Goal: Task Accomplishment & Management: Use online tool/utility

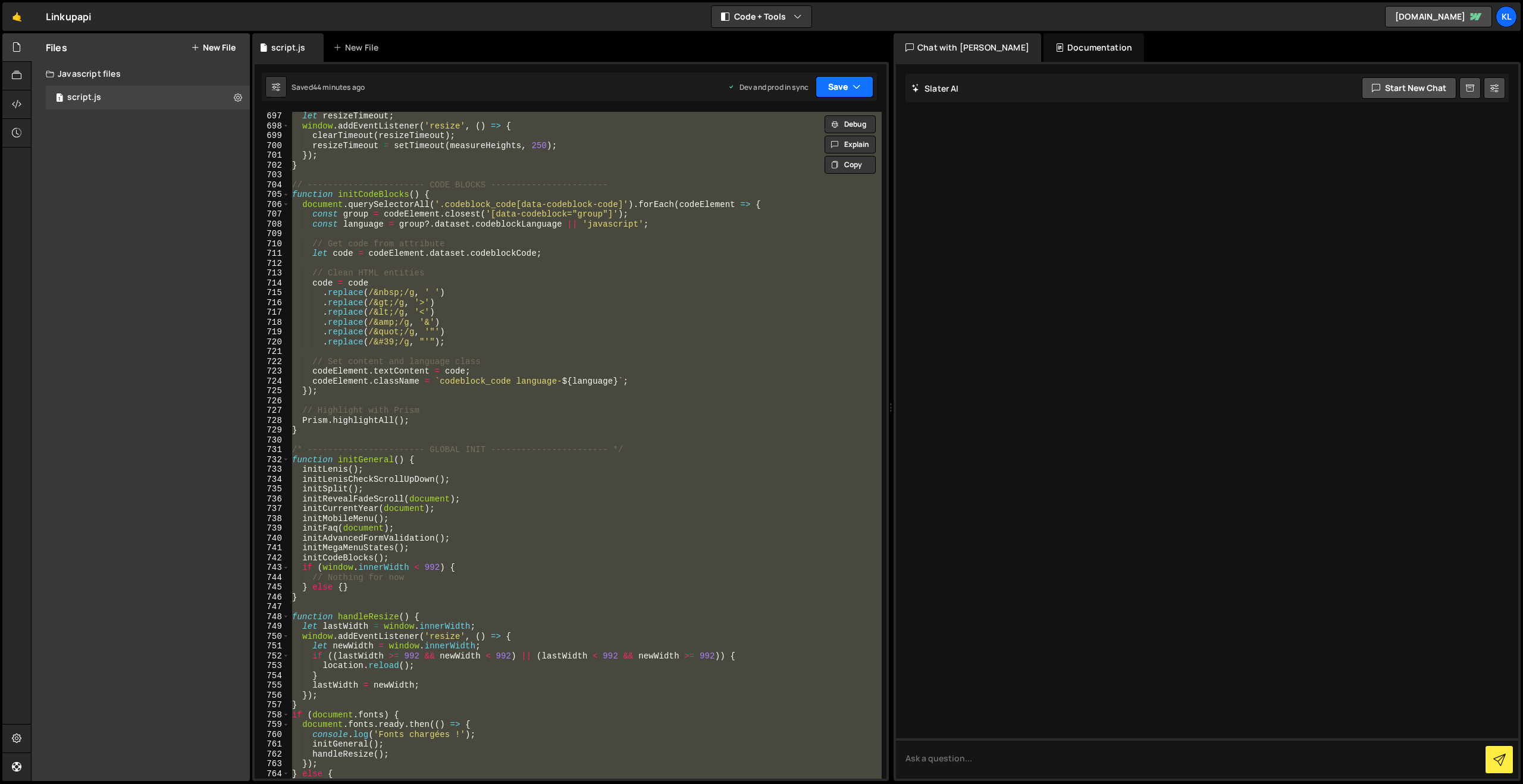
click at [830, 88] on button "Save" at bounding box center [844, 87] width 58 height 21
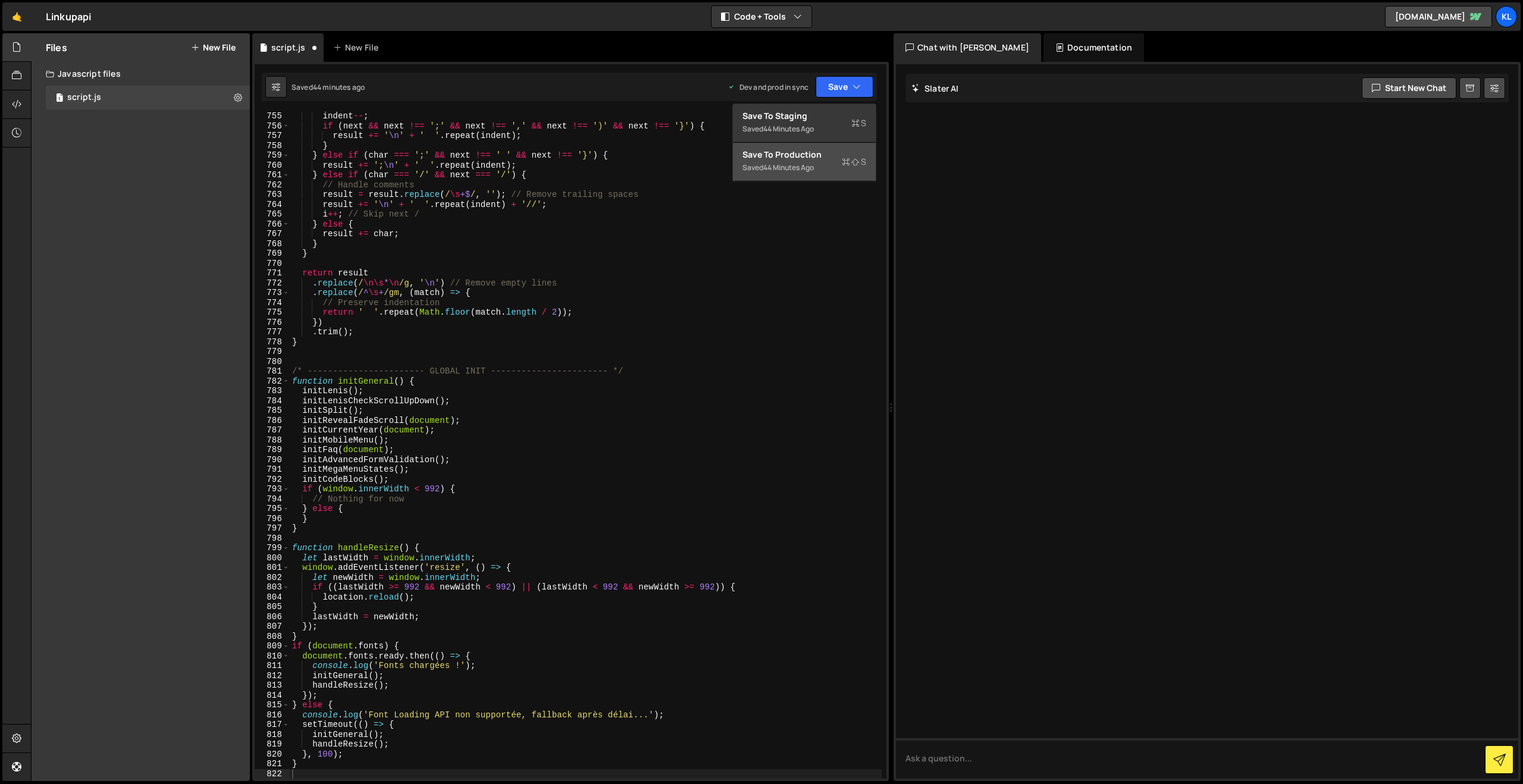
click at [774, 158] on div "Save to Production S" at bounding box center [804, 154] width 123 height 12
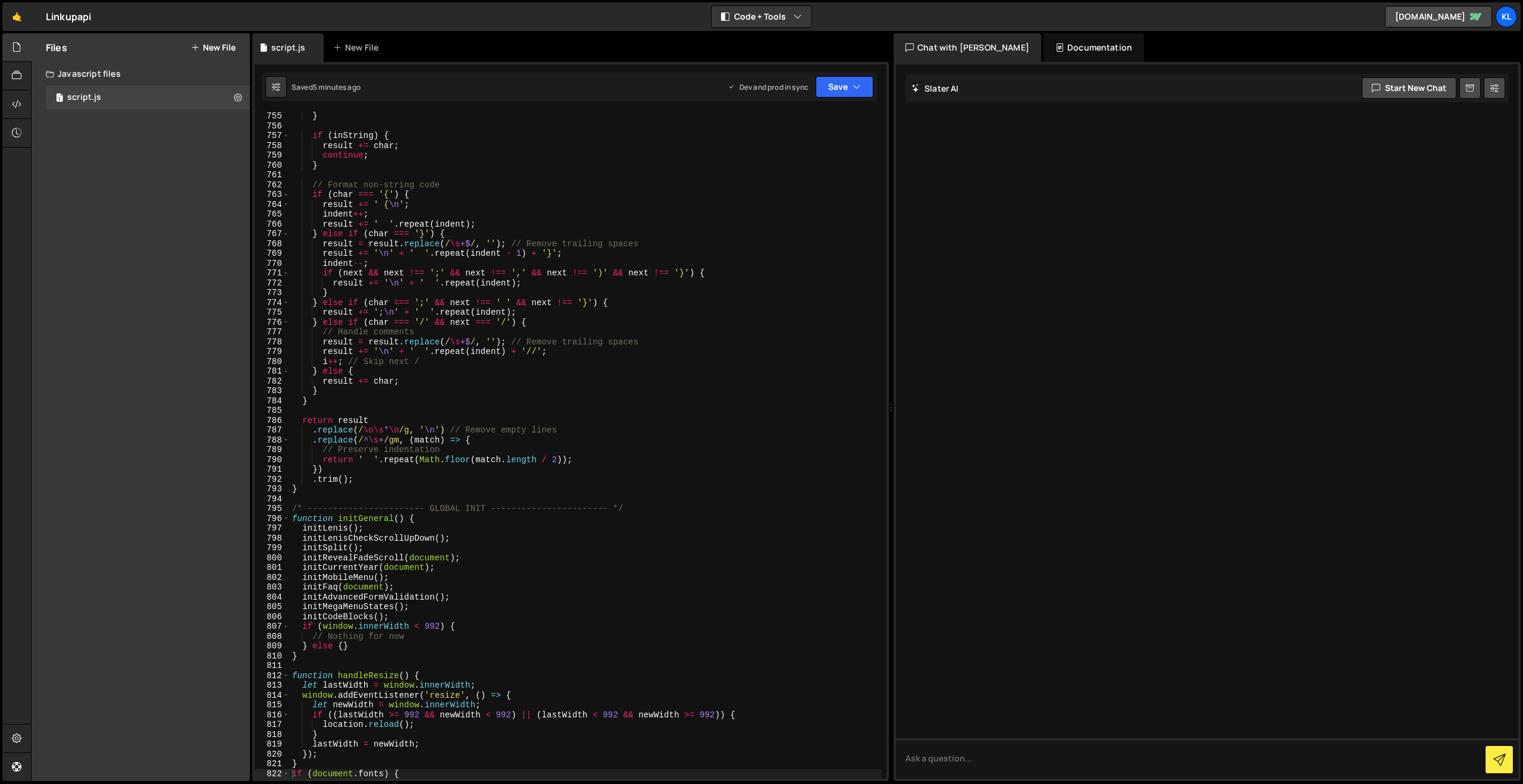
click at [504, 285] on div "} if ( inString ) { result += char ; continue ; } // Format non-string code if …" at bounding box center [586, 454] width 592 height 686
type textarea "}"
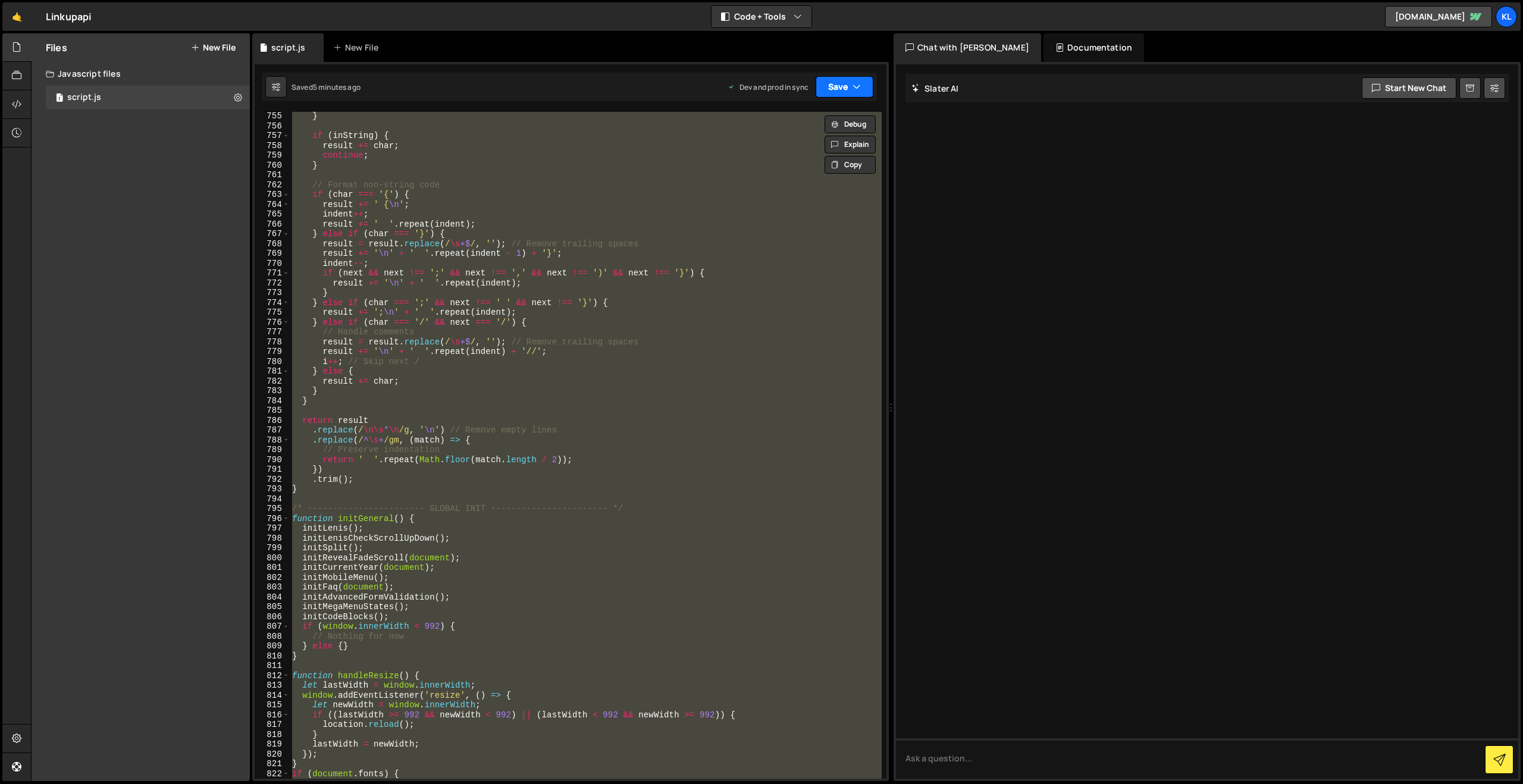
paste textarea
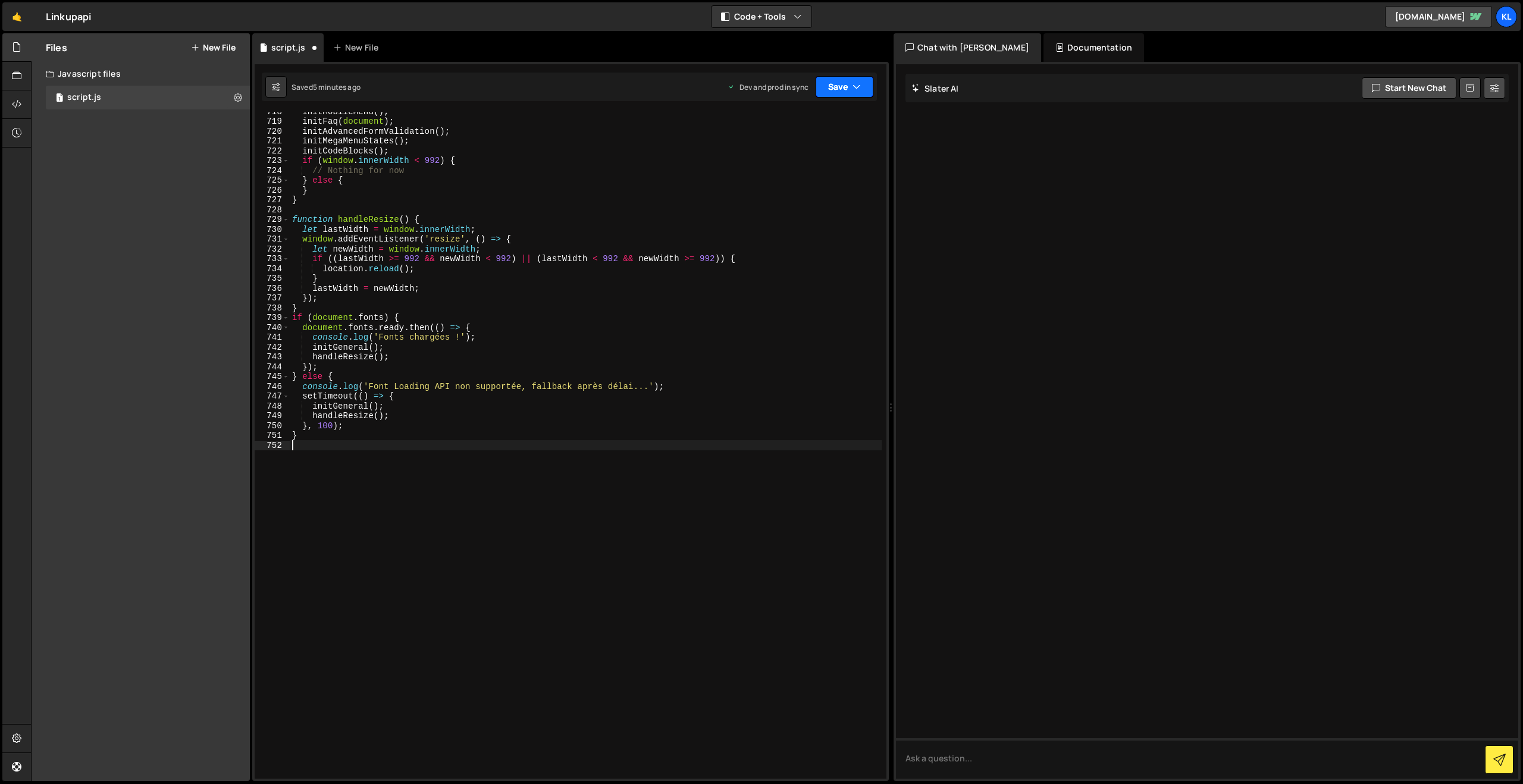
click at [839, 79] on button "Save" at bounding box center [844, 87] width 58 height 21
click at [768, 161] on div "Saved 5 minutes ago" at bounding box center [804, 168] width 123 height 14
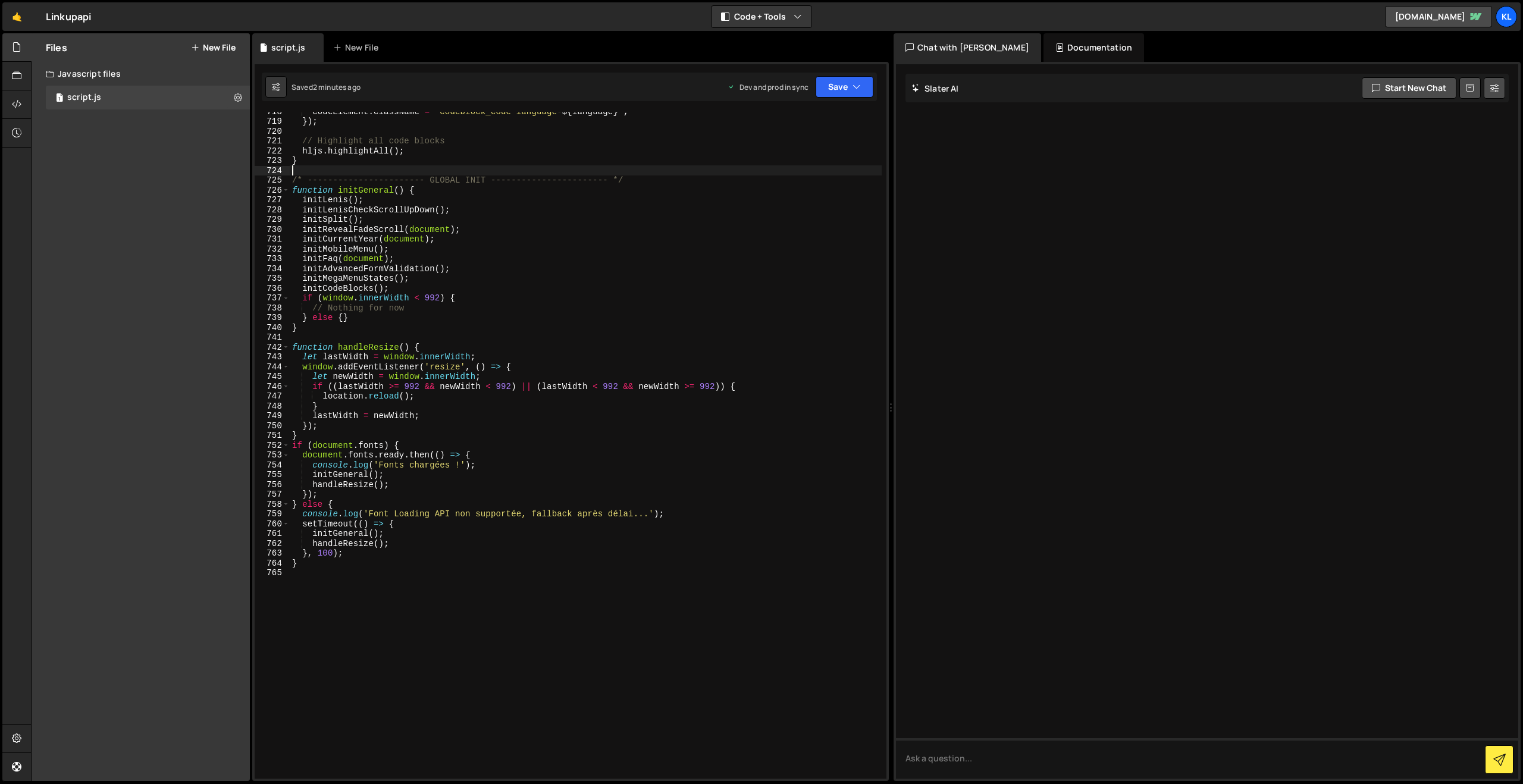
click at [448, 172] on div "codeElement . className = ` codeblock_code language- ${ language } ` ; }) ; // …" at bounding box center [586, 449] width 592 height 686
type textarea "}"
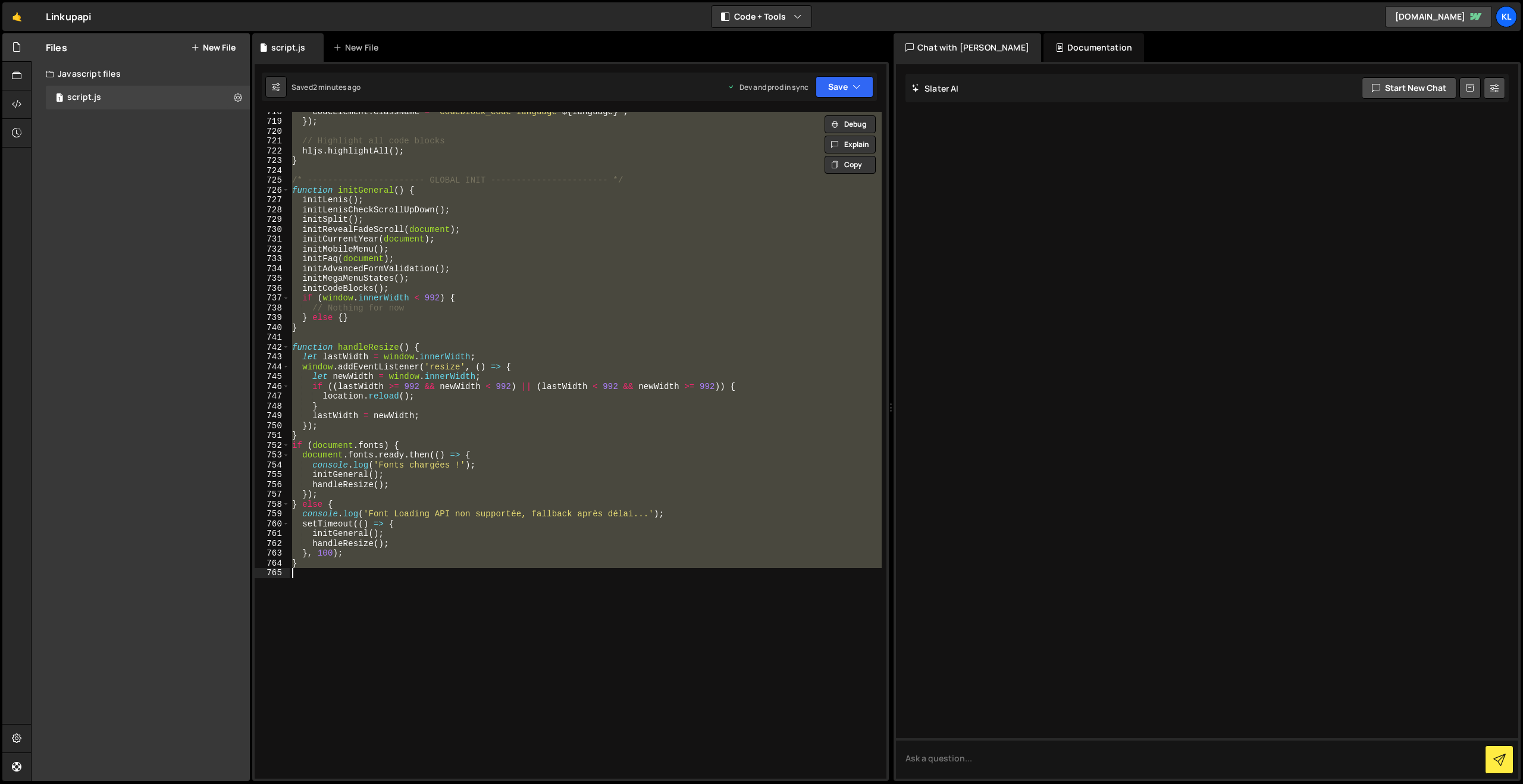
paste textarea
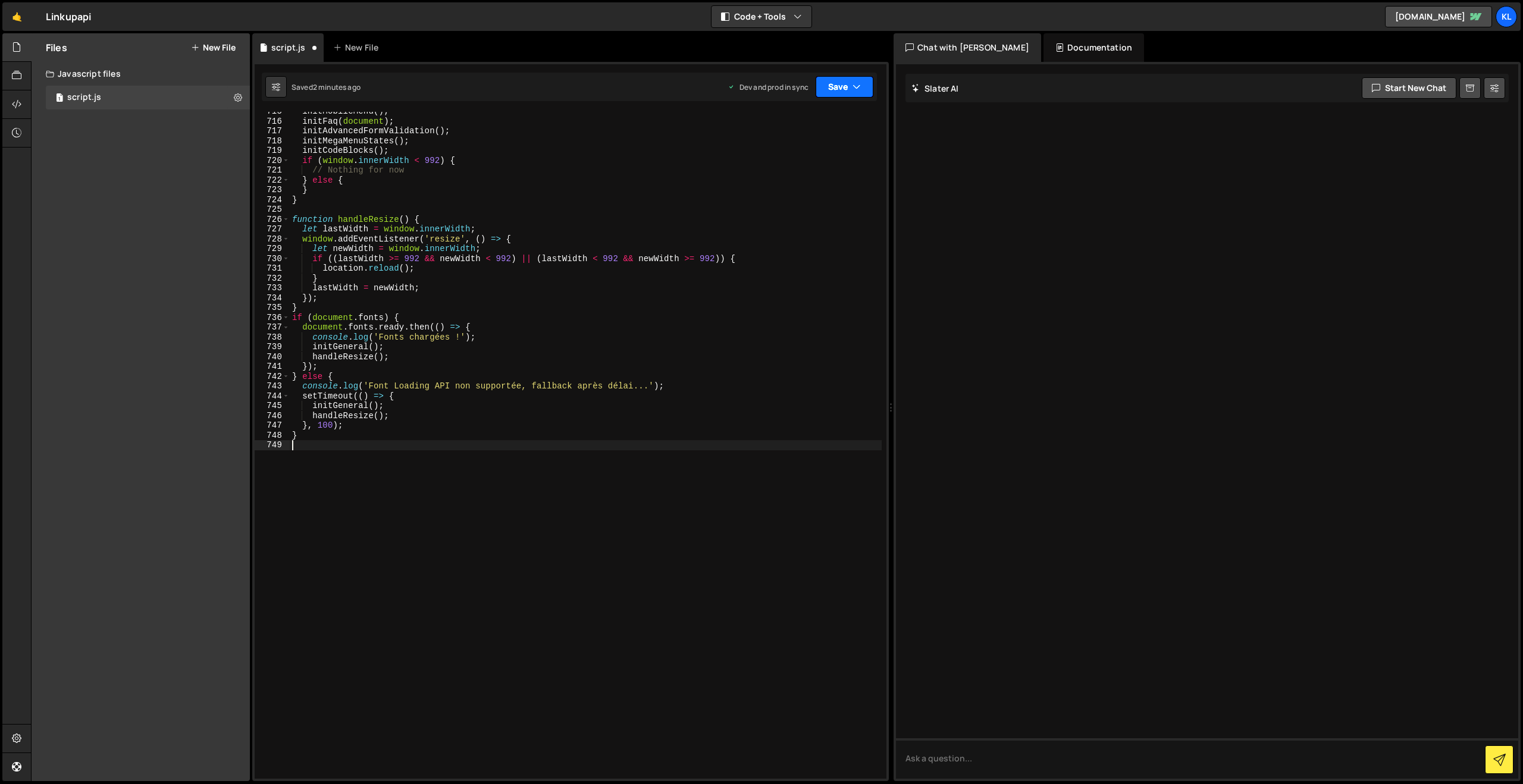
click at [843, 87] on button "Save" at bounding box center [844, 87] width 58 height 21
click at [771, 158] on div "Save to Production S" at bounding box center [804, 154] width 123 height 12
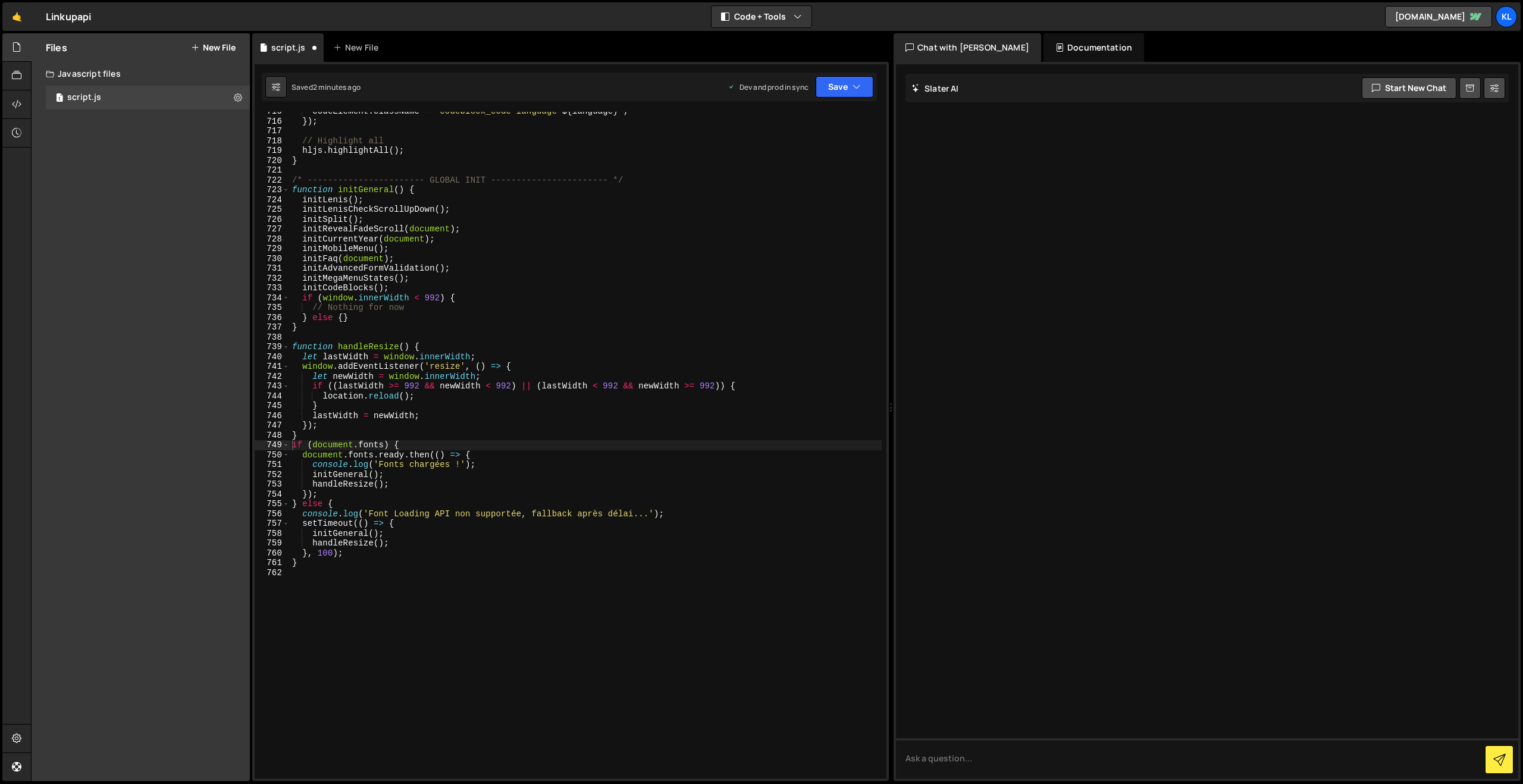
scroll to position [7011, 0]
click at [669, 231] on div "codeElement . className = ` codeblock_code language- ${ language } ` ; }) ; // …" at bounding box center [586, 449] width 592 height 686
type textarea "}"
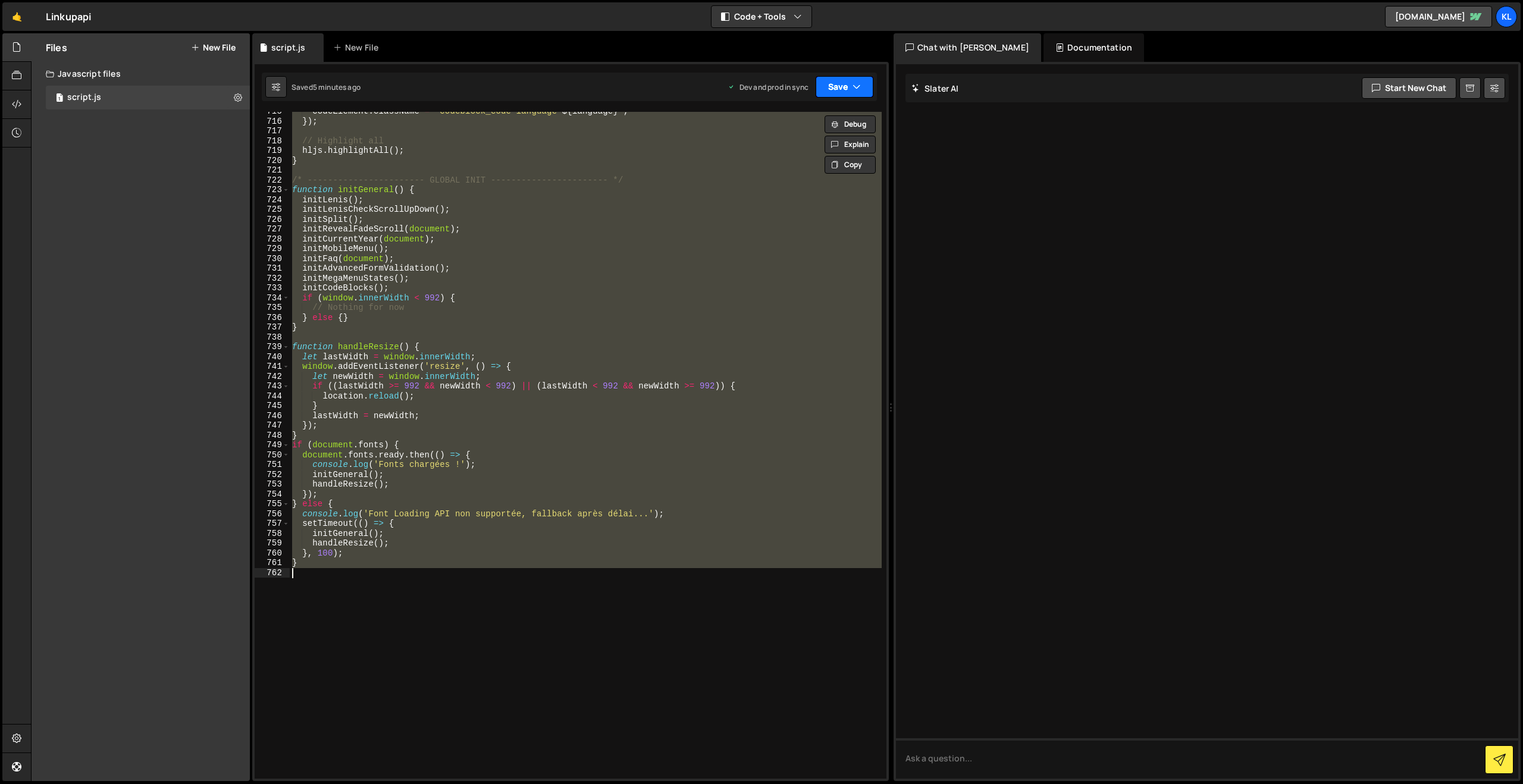
paste textarea
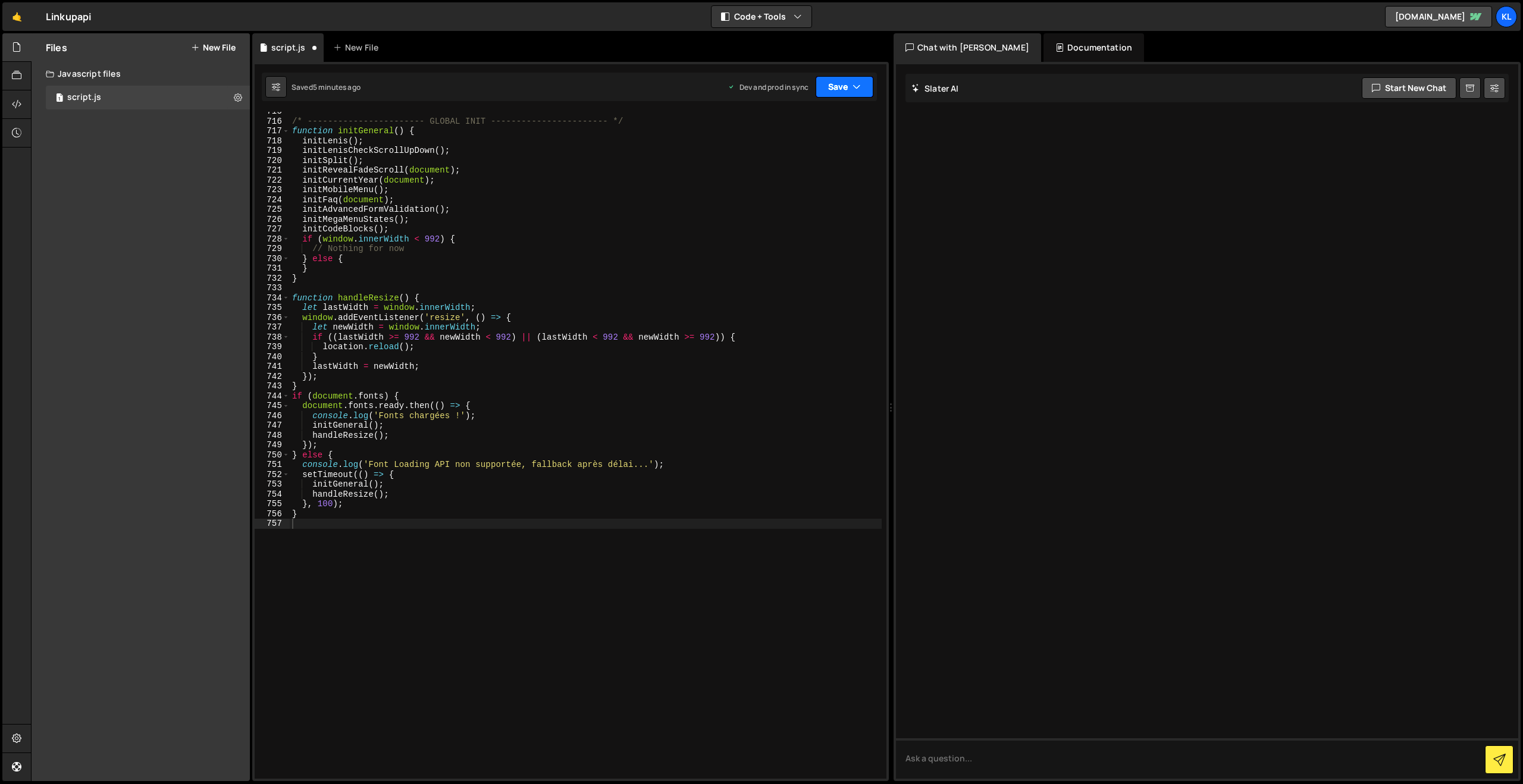
drag, startPoint x: 843, startPoint y: 79, endPoint x: 846, endPoint y: 85, distance: 6.7
click at [843, 80] on button "Save" at bounding box center [844, 87] width 58 height 21
click at [787, 161] on div "Saved 5 minutes ago" at bounding box center [804, 168] width 123 height 14
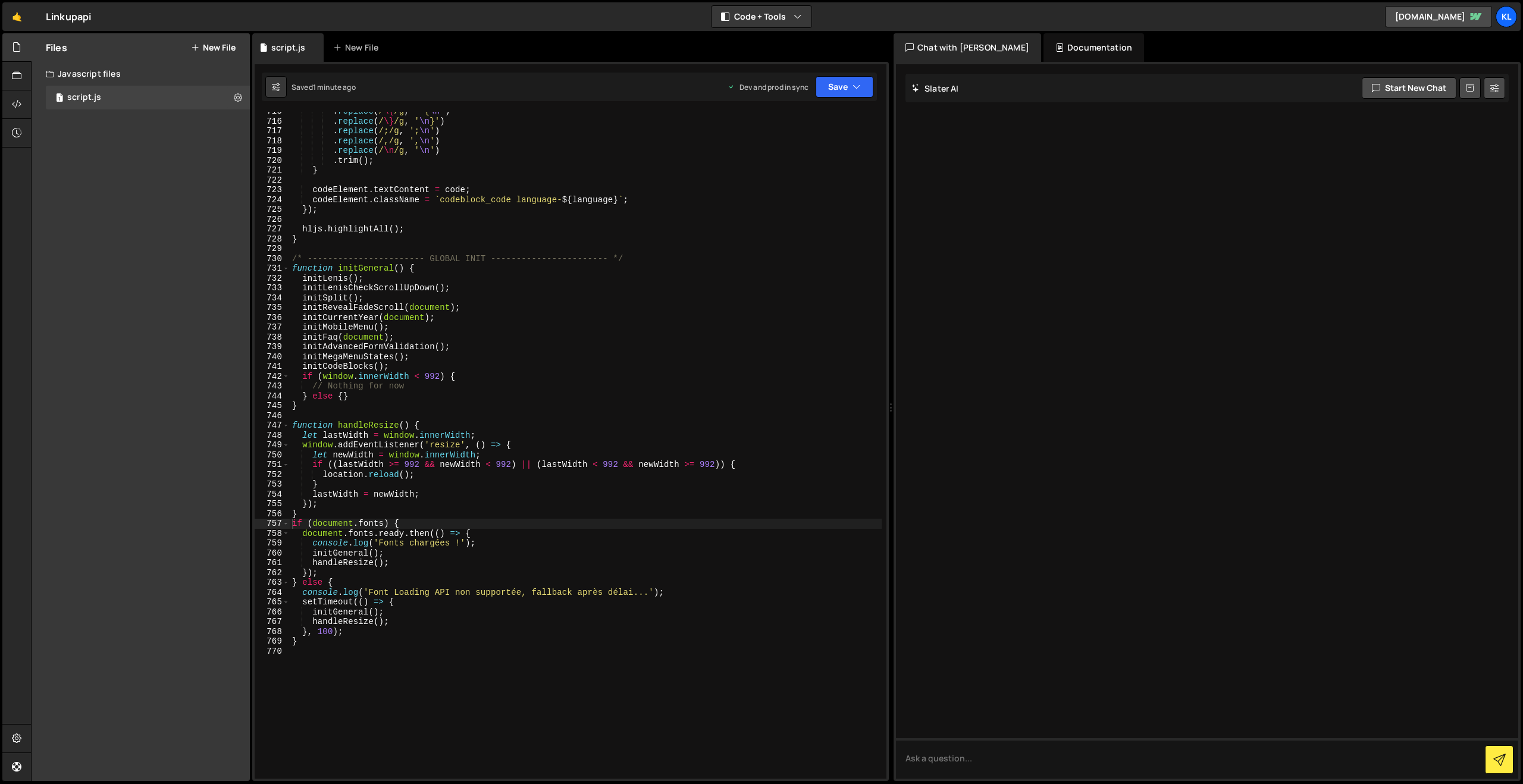
click at [516, 252] on div ". replace ( / \{ /g , ' { \n ' ) . replace ( / \} /g , ' \n }' ) . replace ( /;…" at bounding box center [586, 449] width 592 height 686
type textarea "}"
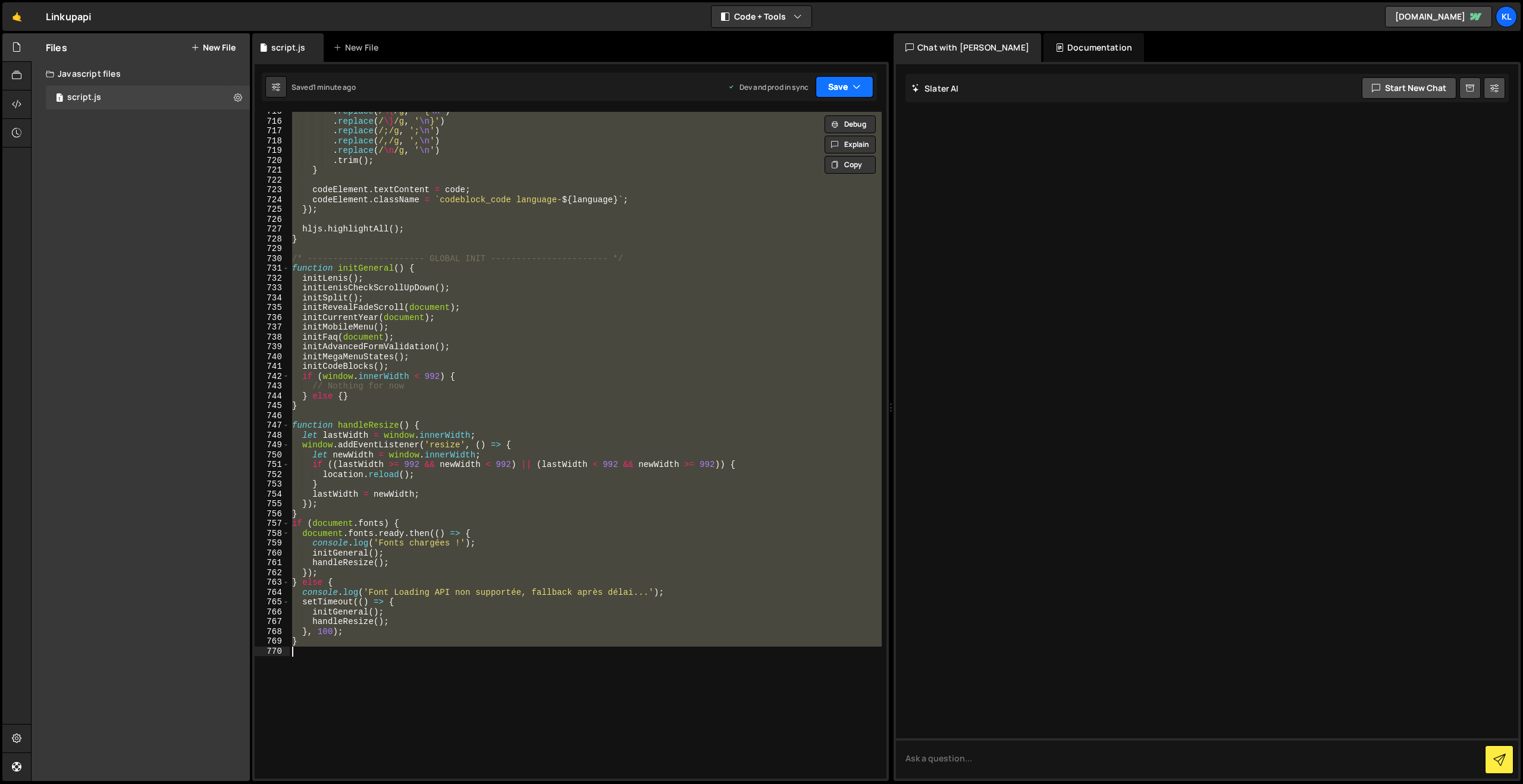
paste textarea
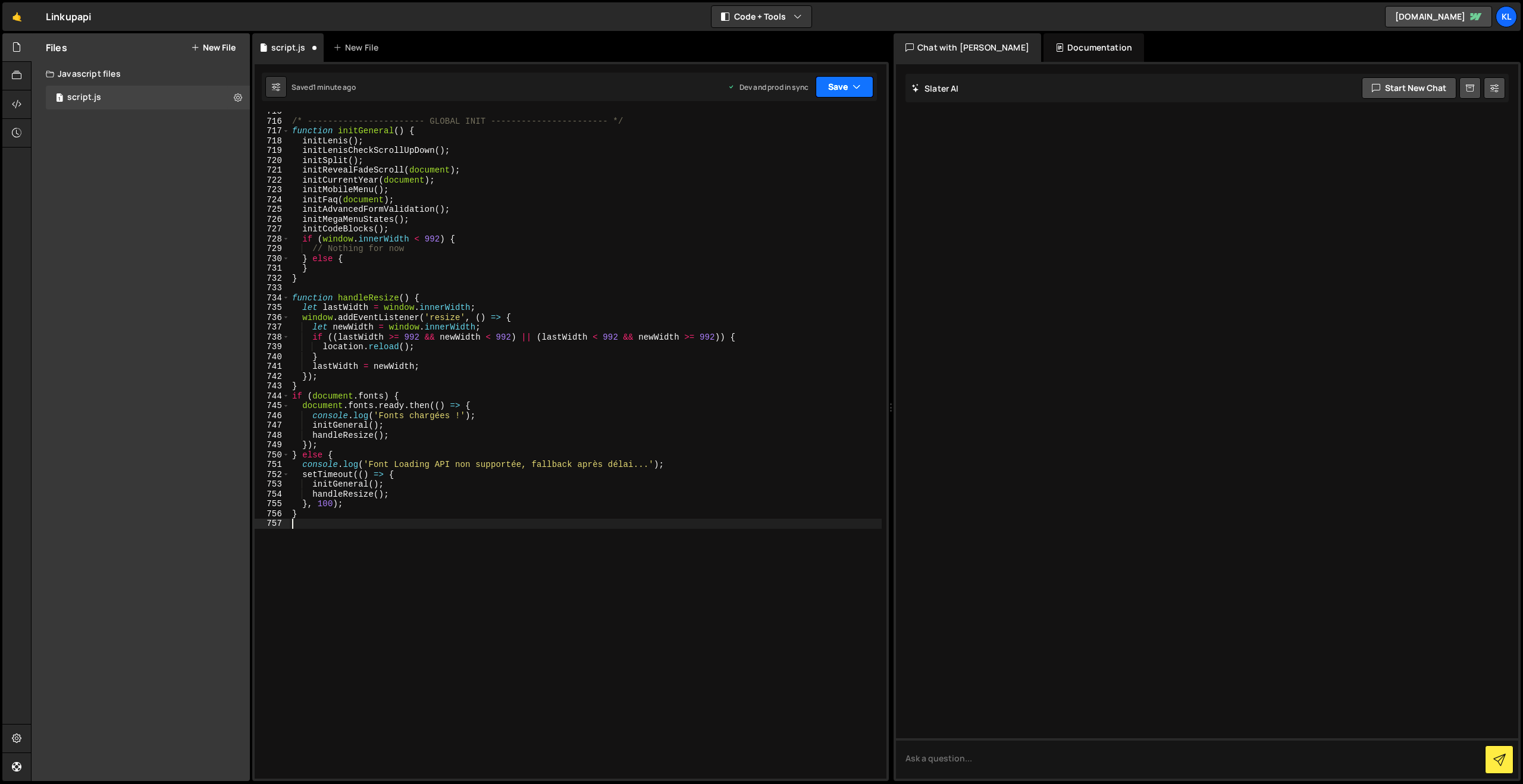
click at [856, 89] on icon "button" at bounding box center [857, 87] width 9 height 12
click at [782, 162] on div "1 minute ago" at bounding box center [784, 167] width 42 height 10
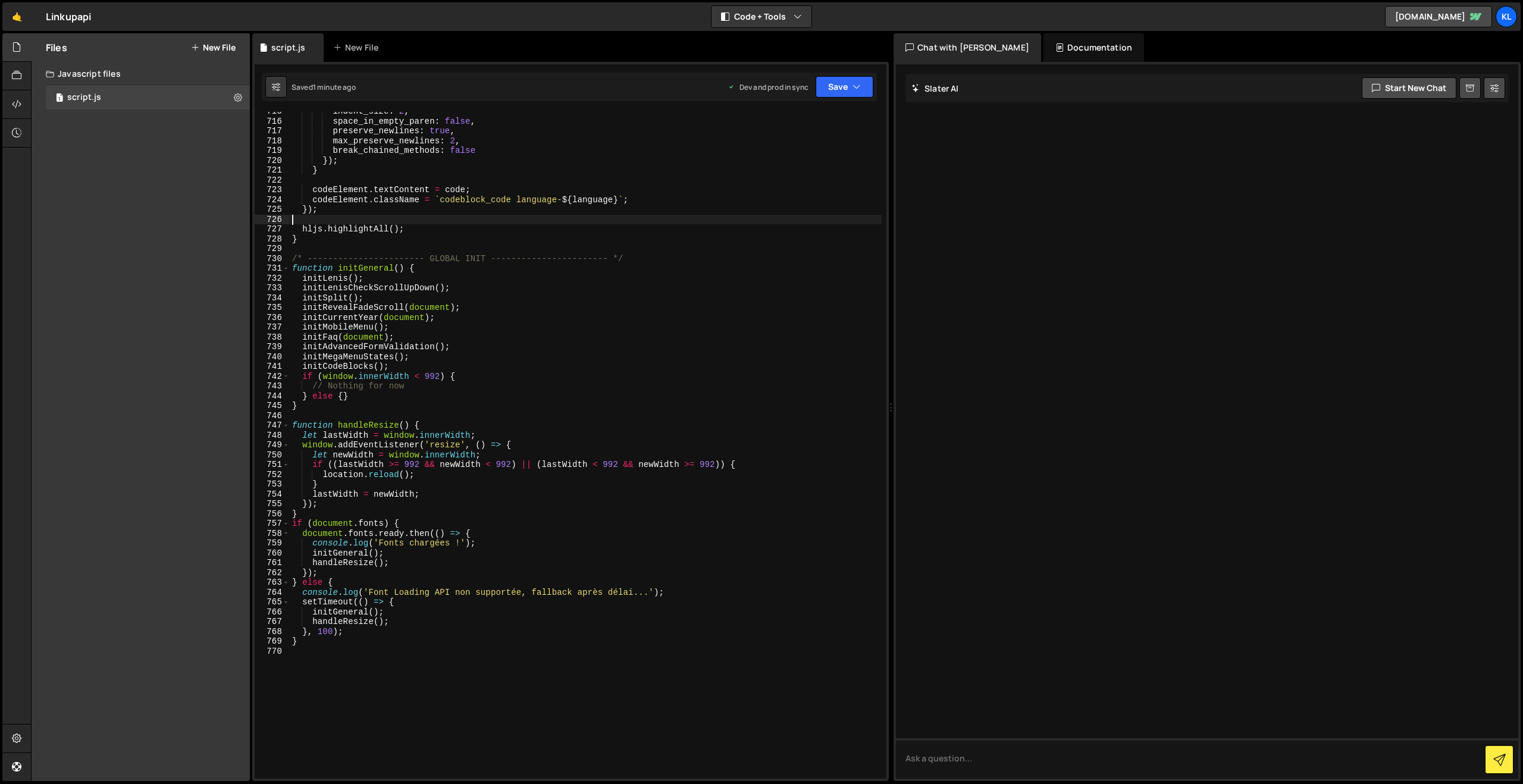
drag, startPoint x: 358, startPoint y: 220, endPoint x: 420, endPoint y: 199, distance: 65.5
click at [358, 220] on div "indent_size : 2 , space_in_empty_paren : false , preserve_newlines : true , max…" at bounding box center [586, 449] width 592 height 686
type textarea "}"
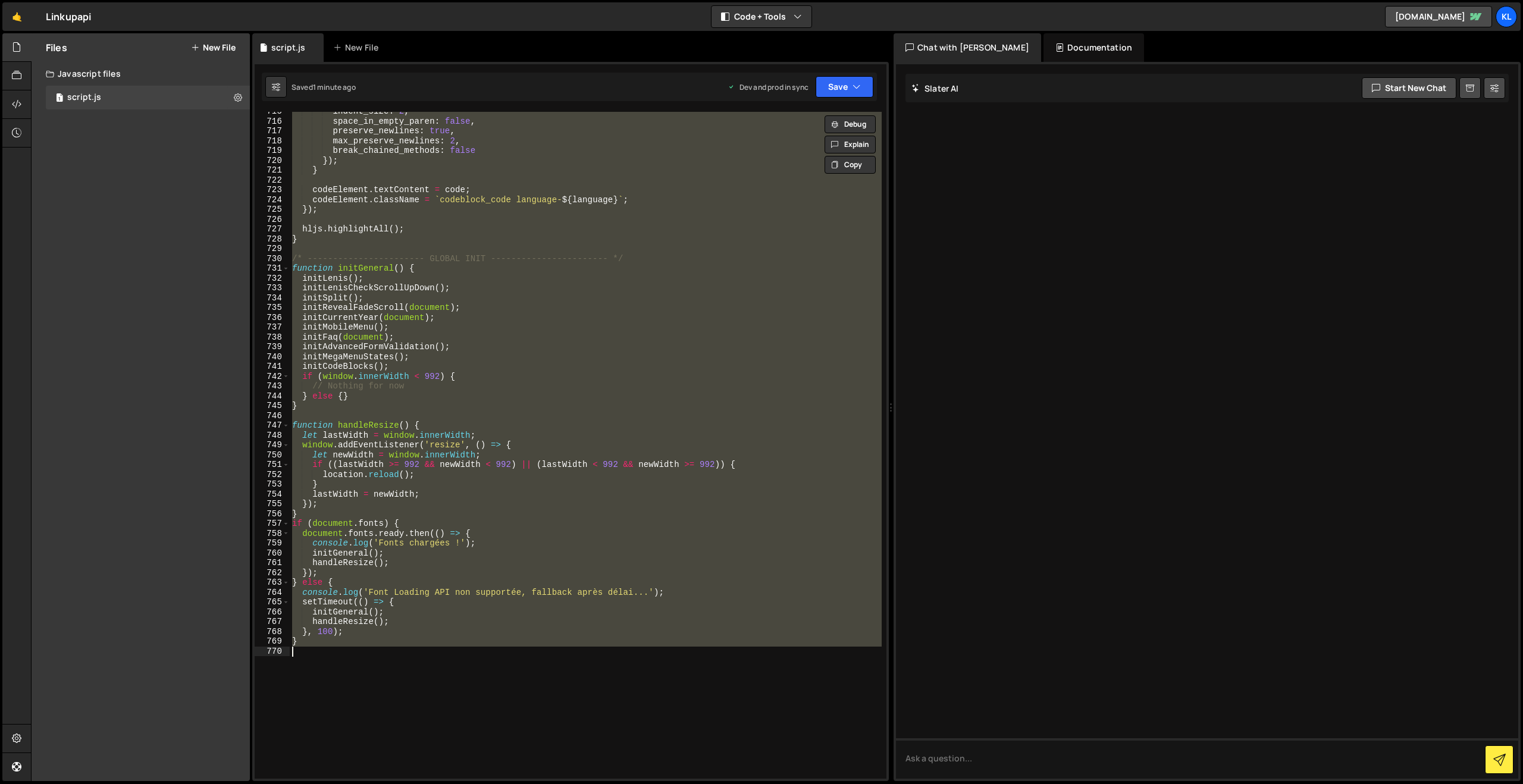
paste textarea
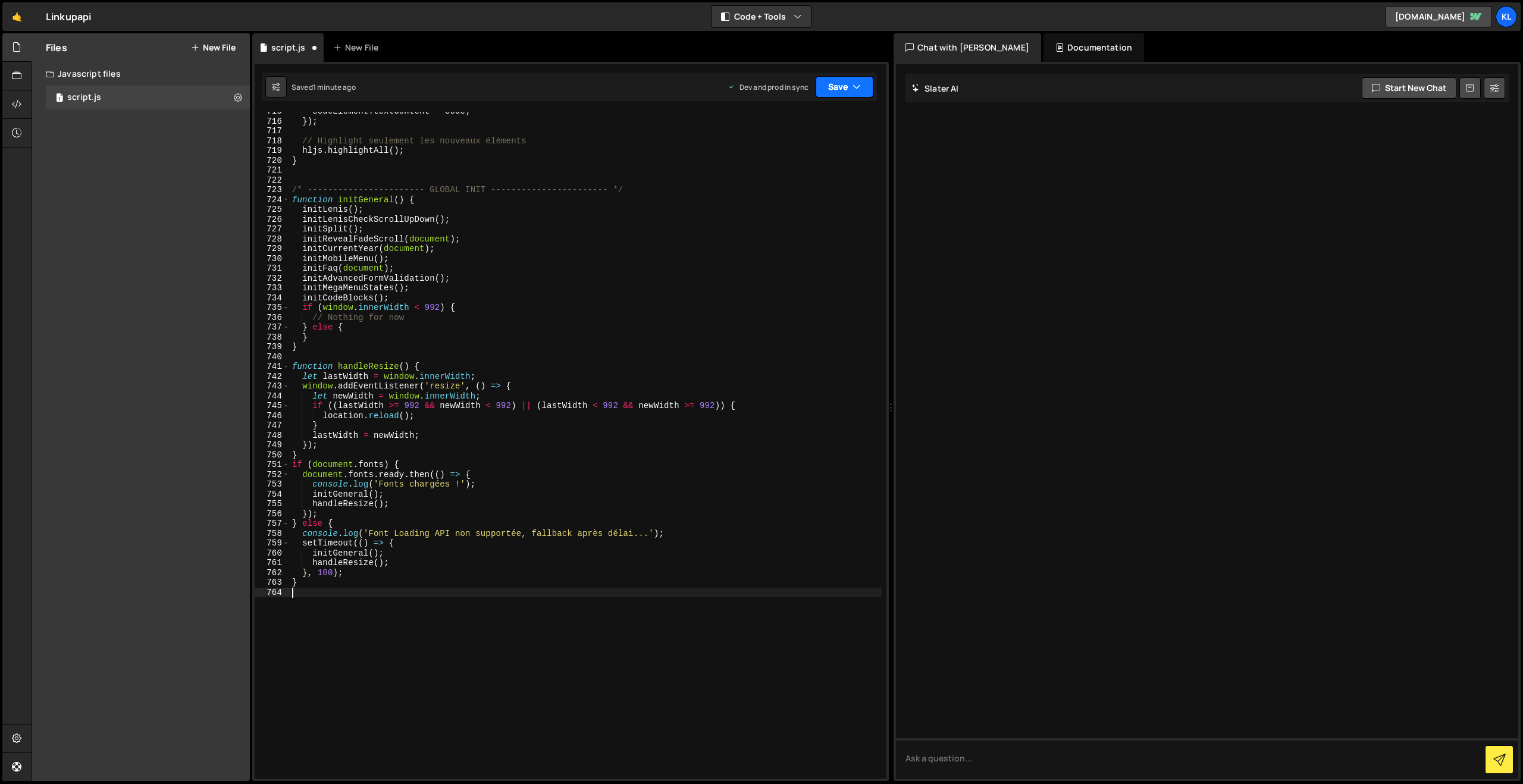
click at [841, 91] on button "Save" at bounding box center [844, 87] width 58 height 21
click at [778, 157] on div "Save to Production S" at bounding box center [804, 154] width 123 height 12
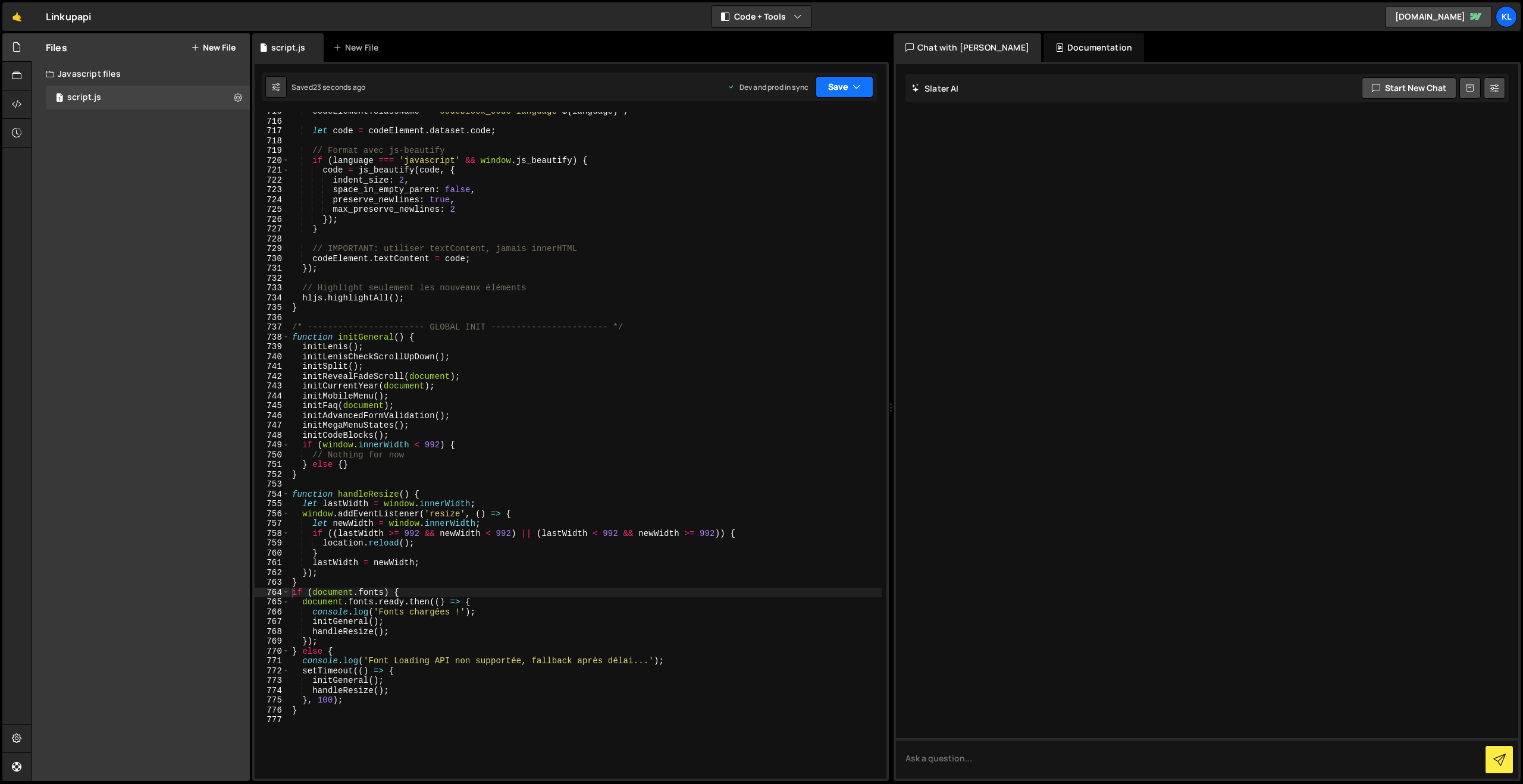
click at [857, 83] on icon "button" at bounding box center [857, 87] width 9 height 12
click at [824, 166] on div "Saved 21 seconds ago" at bounding box center [804, 168] width 123 height 14
drag, startPoint x: 584, startPoint y: 246, endPoint x: 593, endPoint y: 236, distance: 13.5
click at [586, 246] on div "codeElement . className = ` codeblock_code language- ${ language } ` ; let code…" at bounding box center [586, 449] width 592 height 686
type textarea "}"
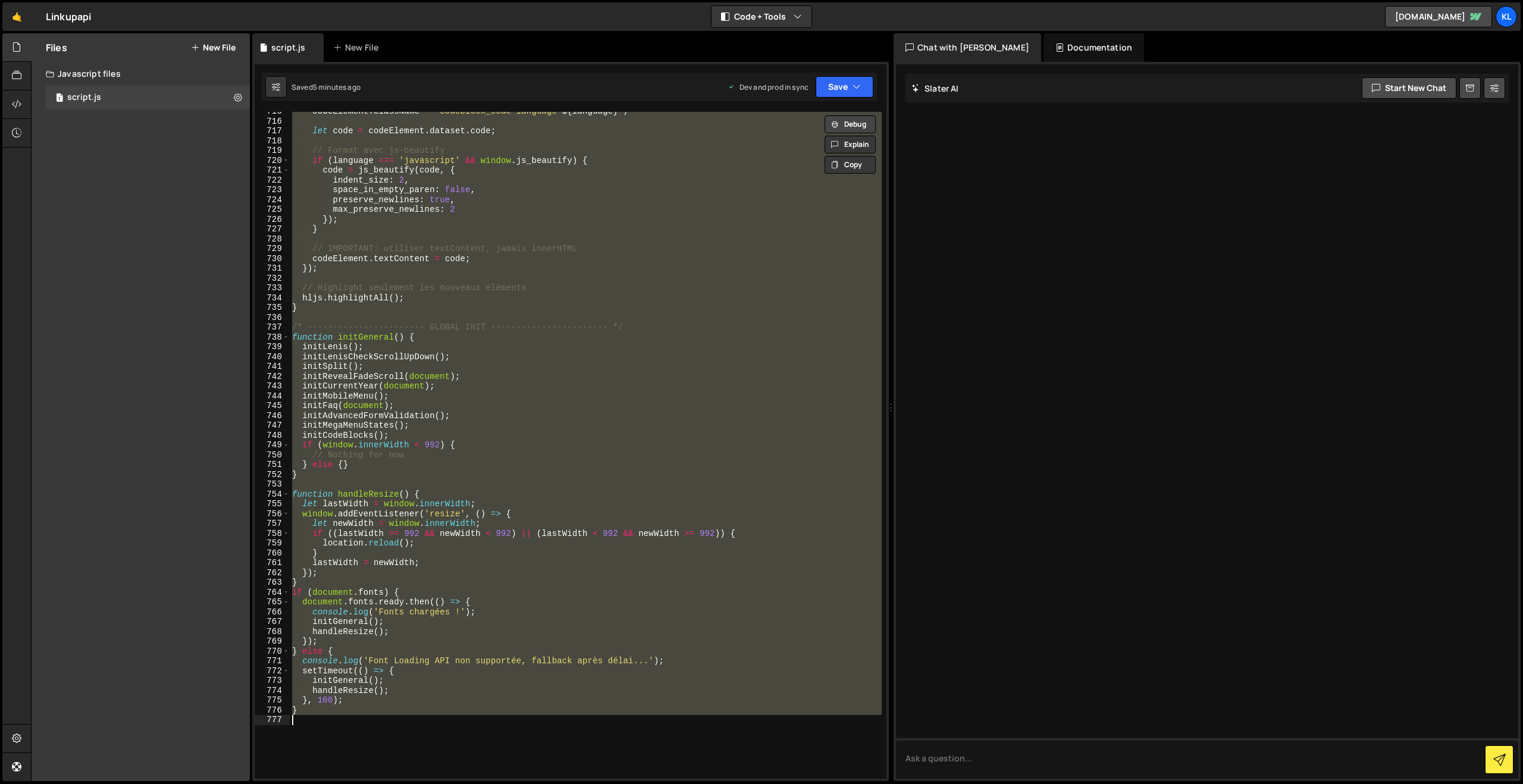
paste textarea
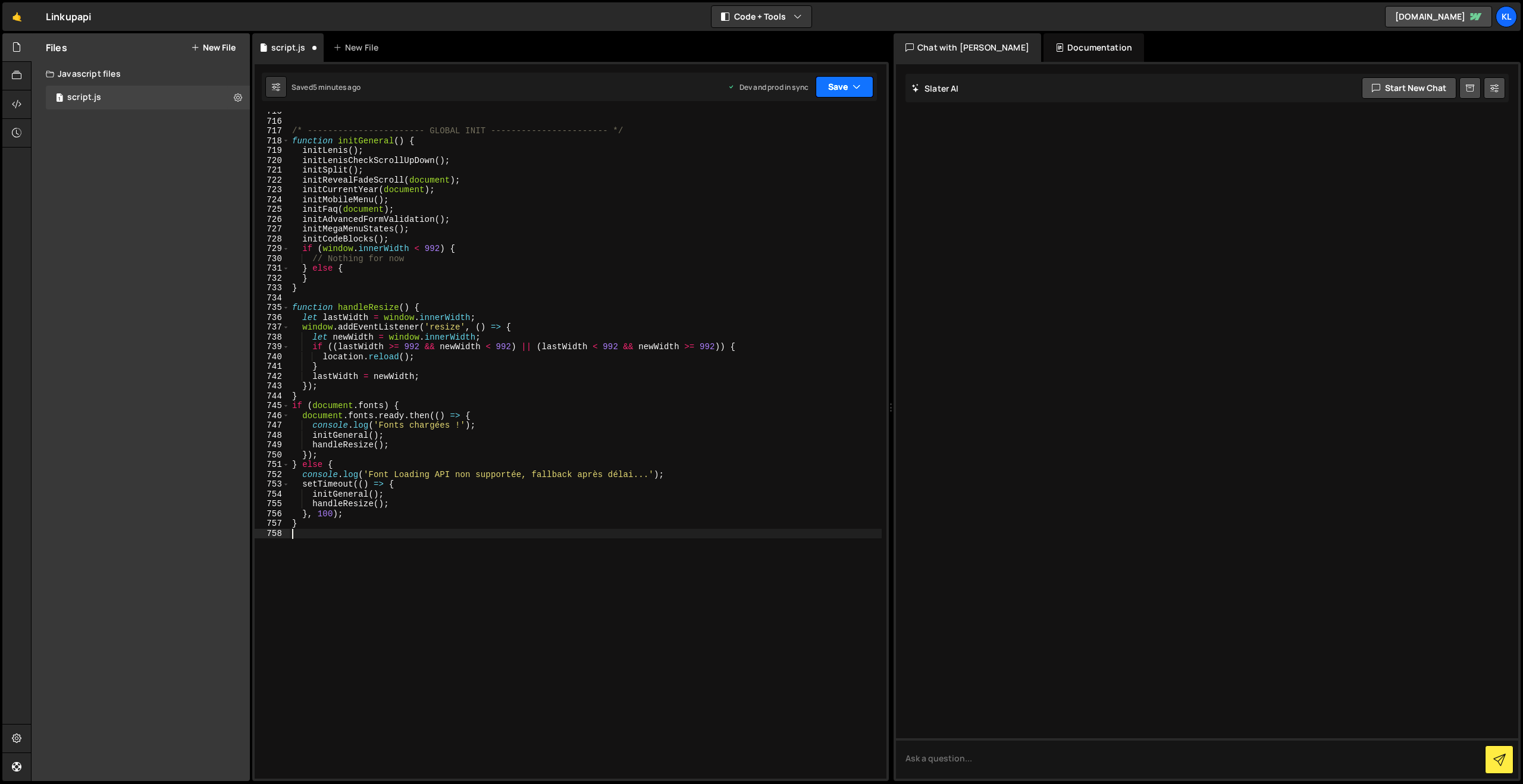
click at [822, 87] on button "Save" at bounding box center [844, 87] width 58 height 21
click at [779, 174] on div "Saved 5 minutes ago" at bounding box center [804, 168] width 123 height 14
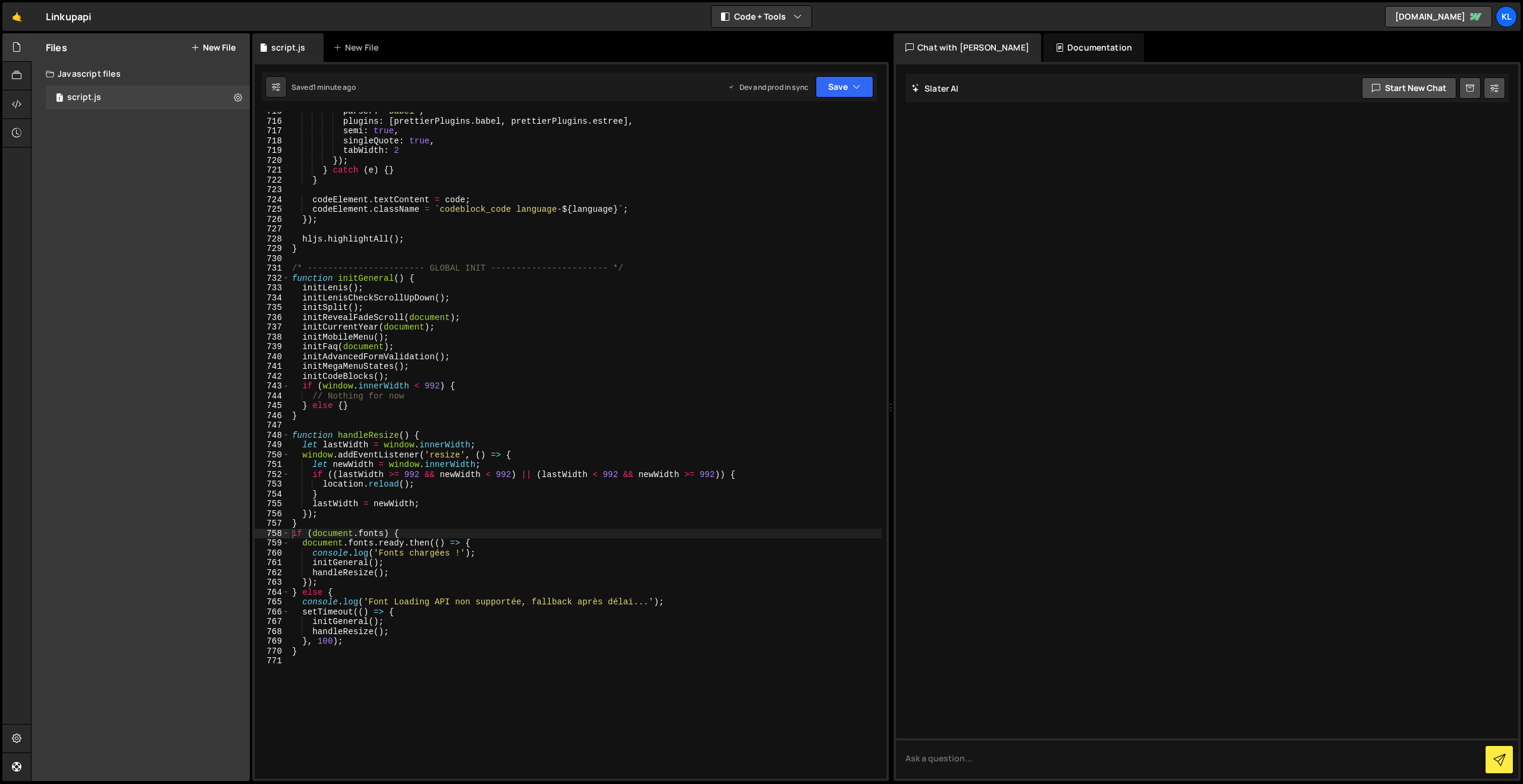
click at [645, 295] on div "parser : 'babel' , plugins : [ prettierPlugins . babel , prettierPlugins . estr…" at bounding box center [586, 449] width 592 height 686
type textarea "}"
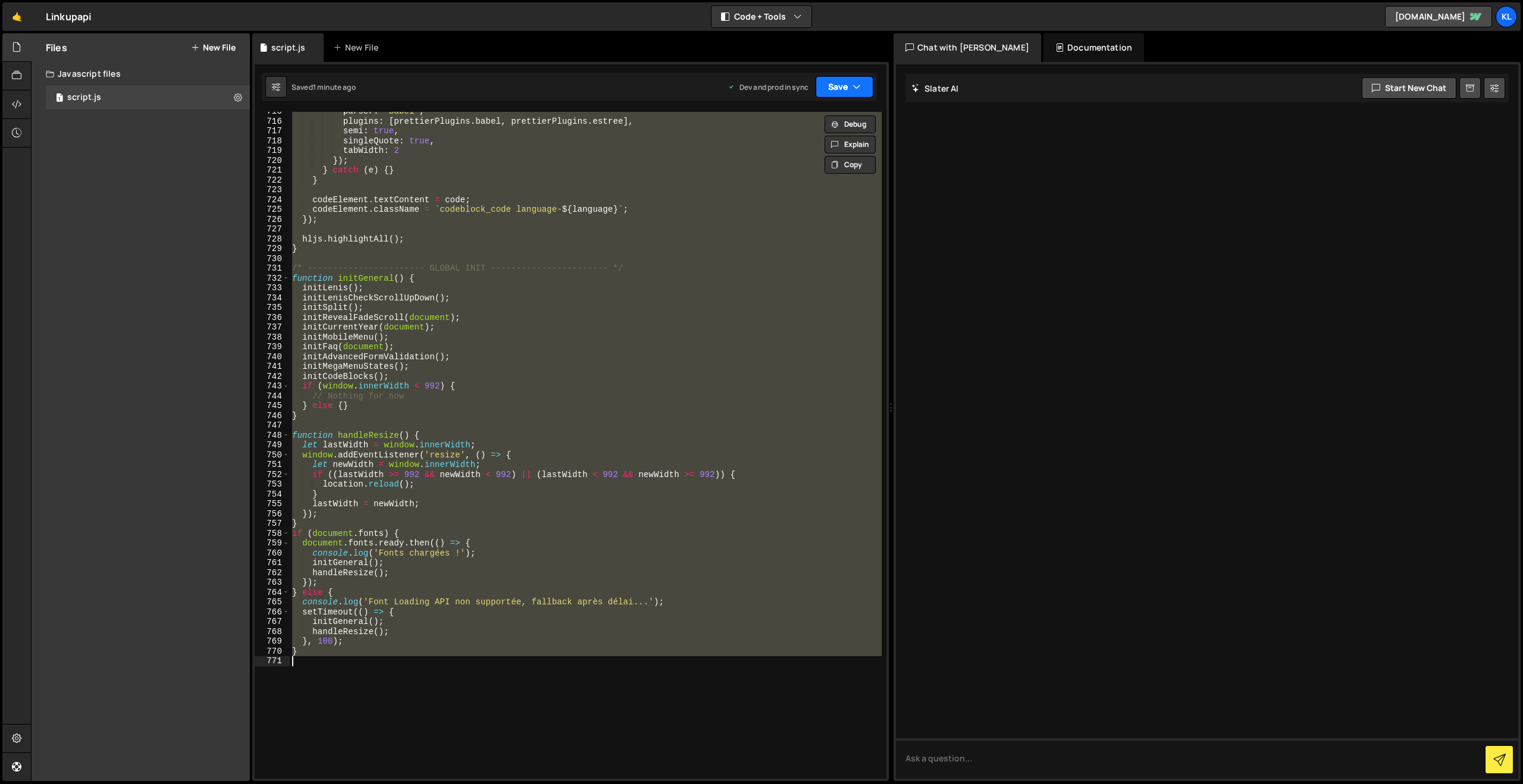
paste textarea
click at [834, 85] on button "Save" at bounding box center [844, 87] width 58 height 21
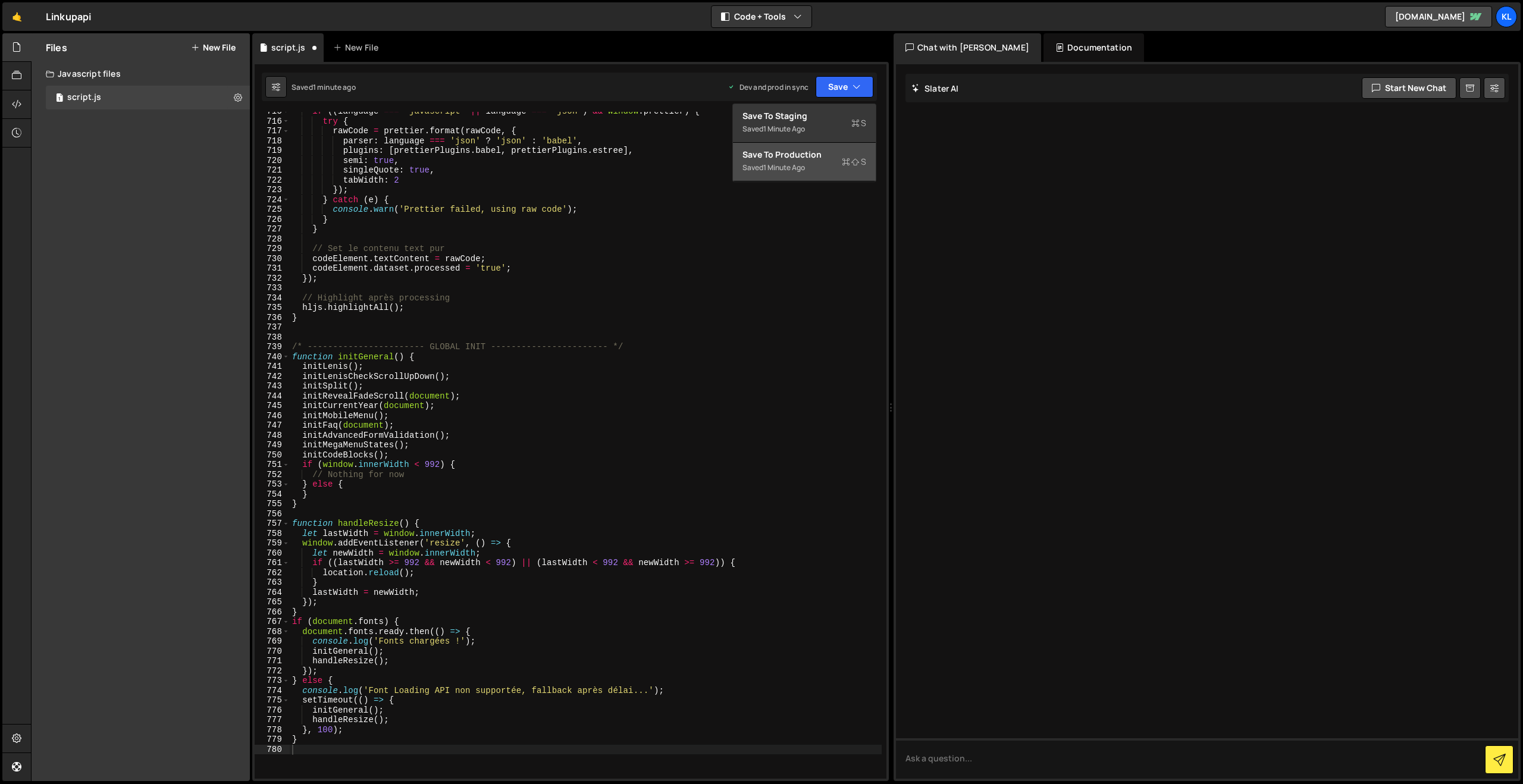
click at [815, 155] on div "Save to Production S" at bounding box center [804, 154] width 123 height 12
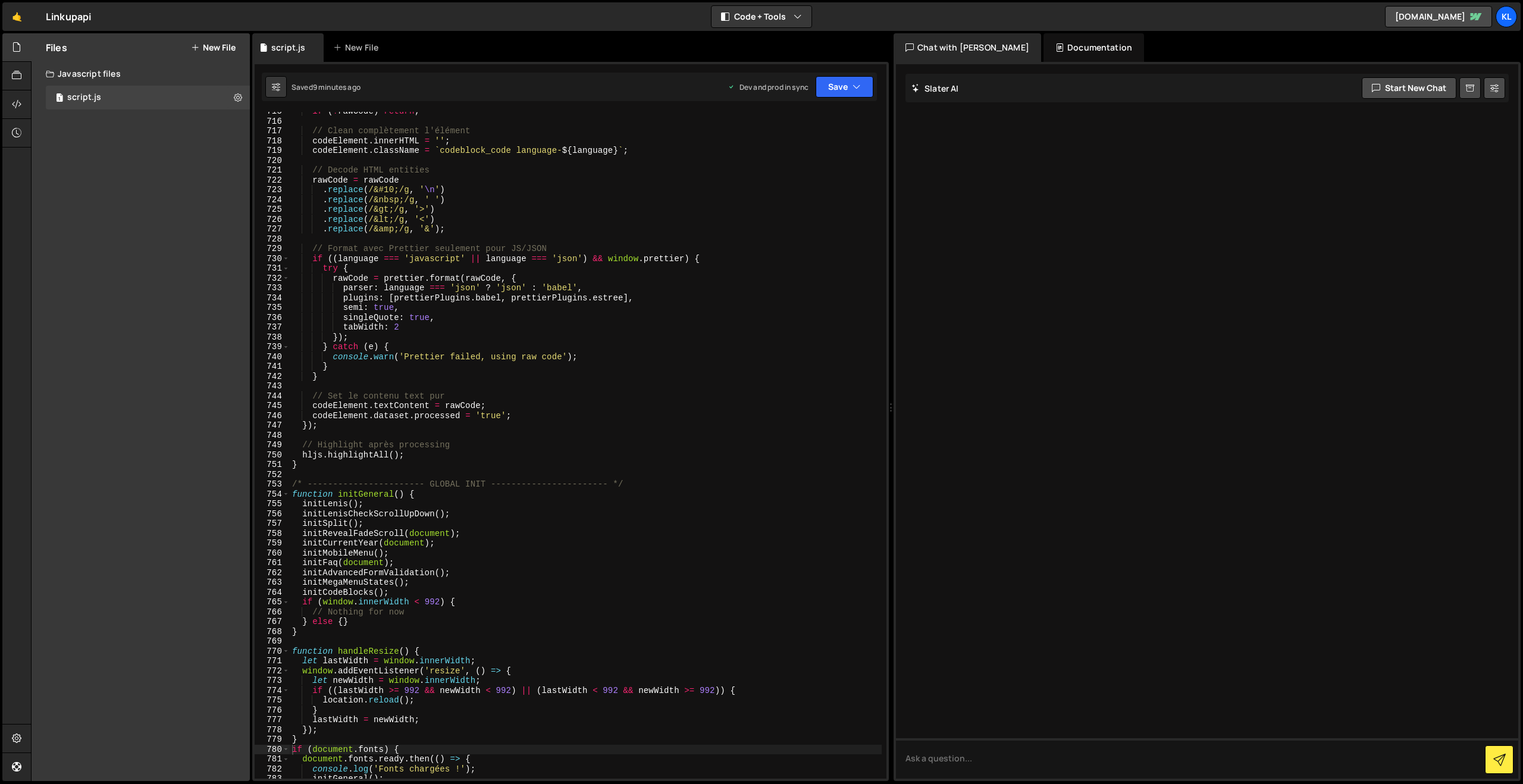
drag, startPoint x: 602, startPoint y: 274, endPoint x: 642, endPoint y: 214, distance: 72.1
click at [602, 273] on div "if ( ! rawCode ) return ; // Clean complètement l'élément codeElement . innerHT…" at bounding box center [586, 449] width 592 height 686
type textarea "}"
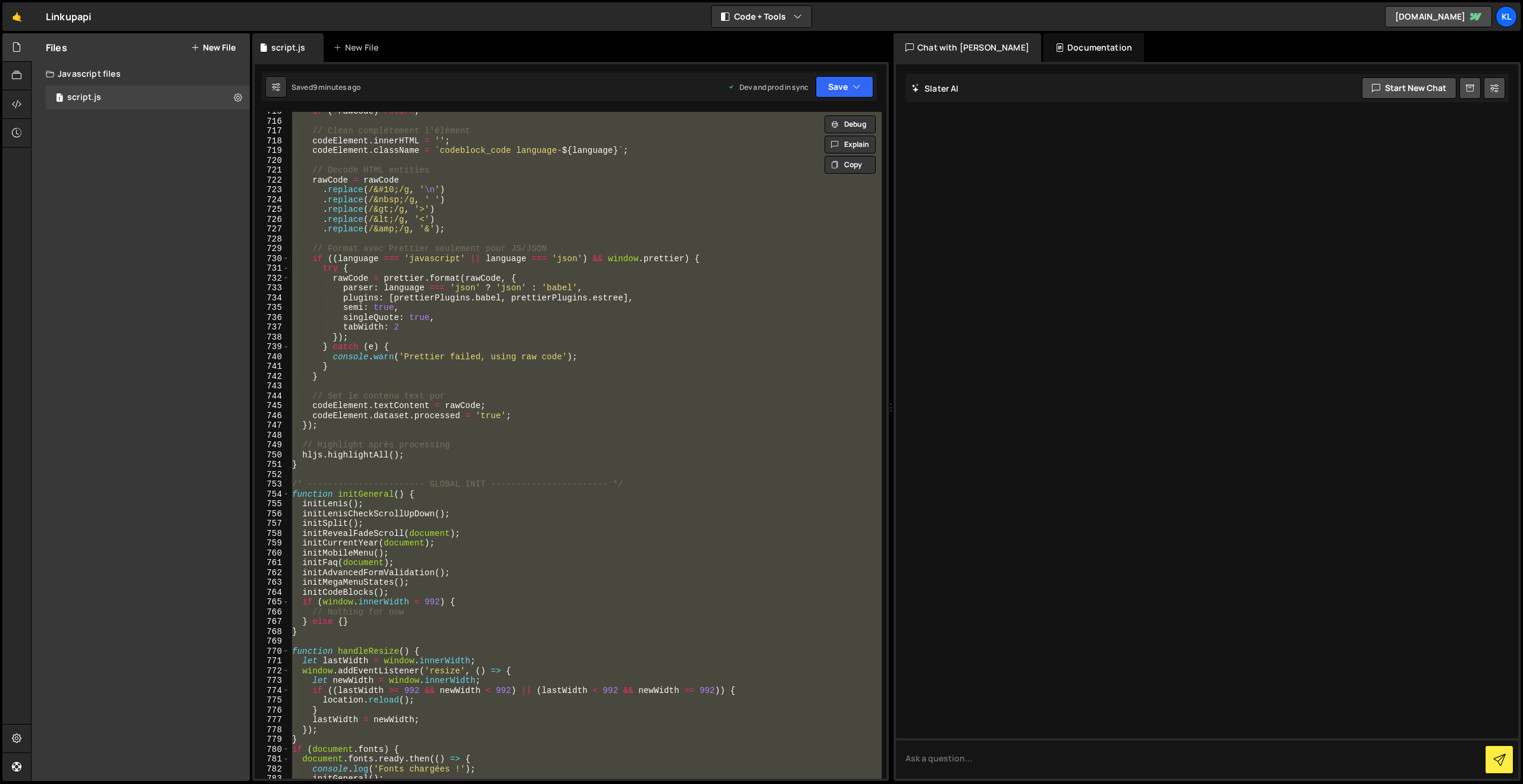
paste textarea
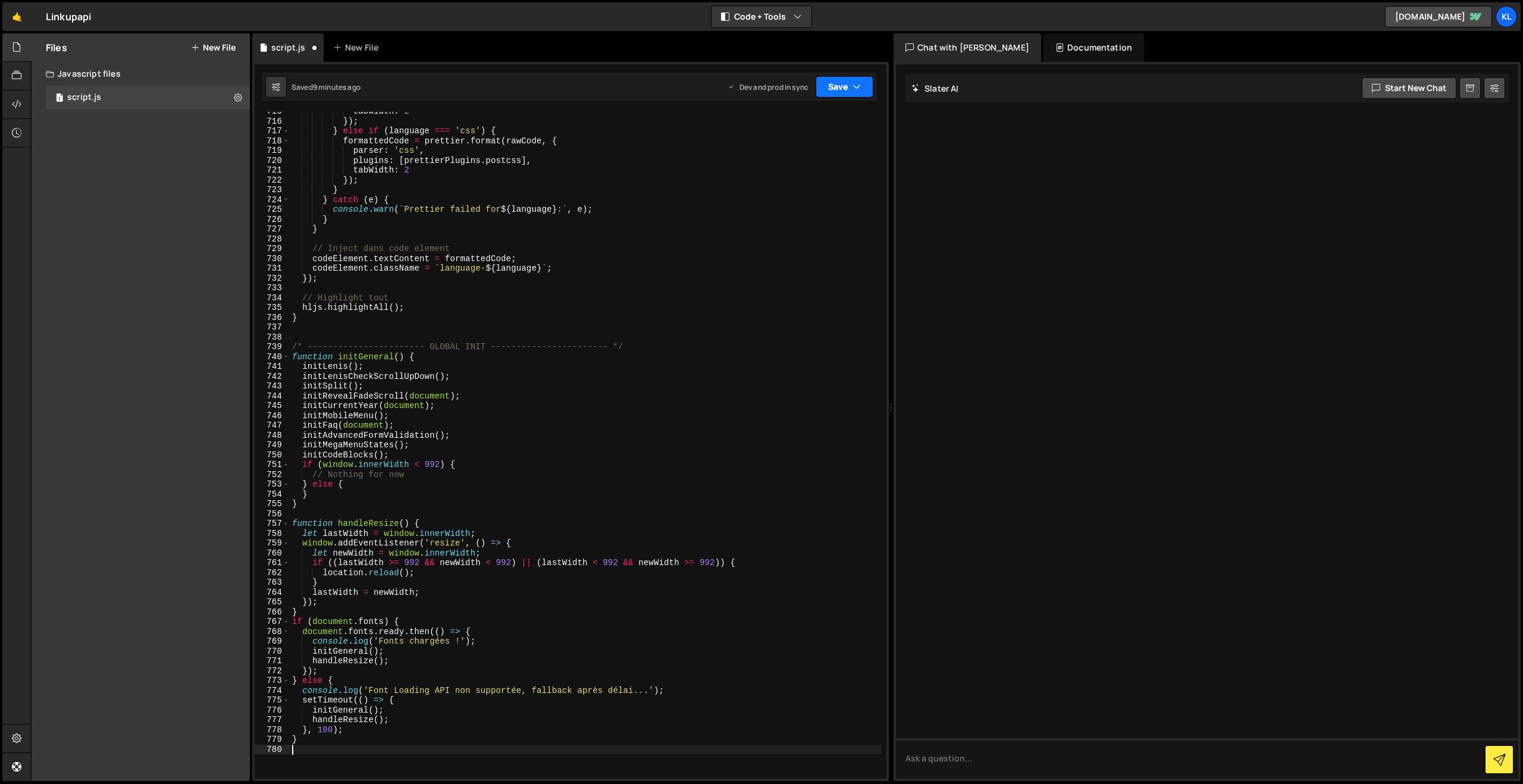
drag, startPoint x: 839, startPoint y: 88, endPoint x: 809, endPoint y: 128, distance: 50.0
click at [839, 88] on button "Save" at bounding box center [844, 87] width 58 height 21
click at [795, 155] on div "Save to Production S" at bounding box center [804, 154] width 123 height 12
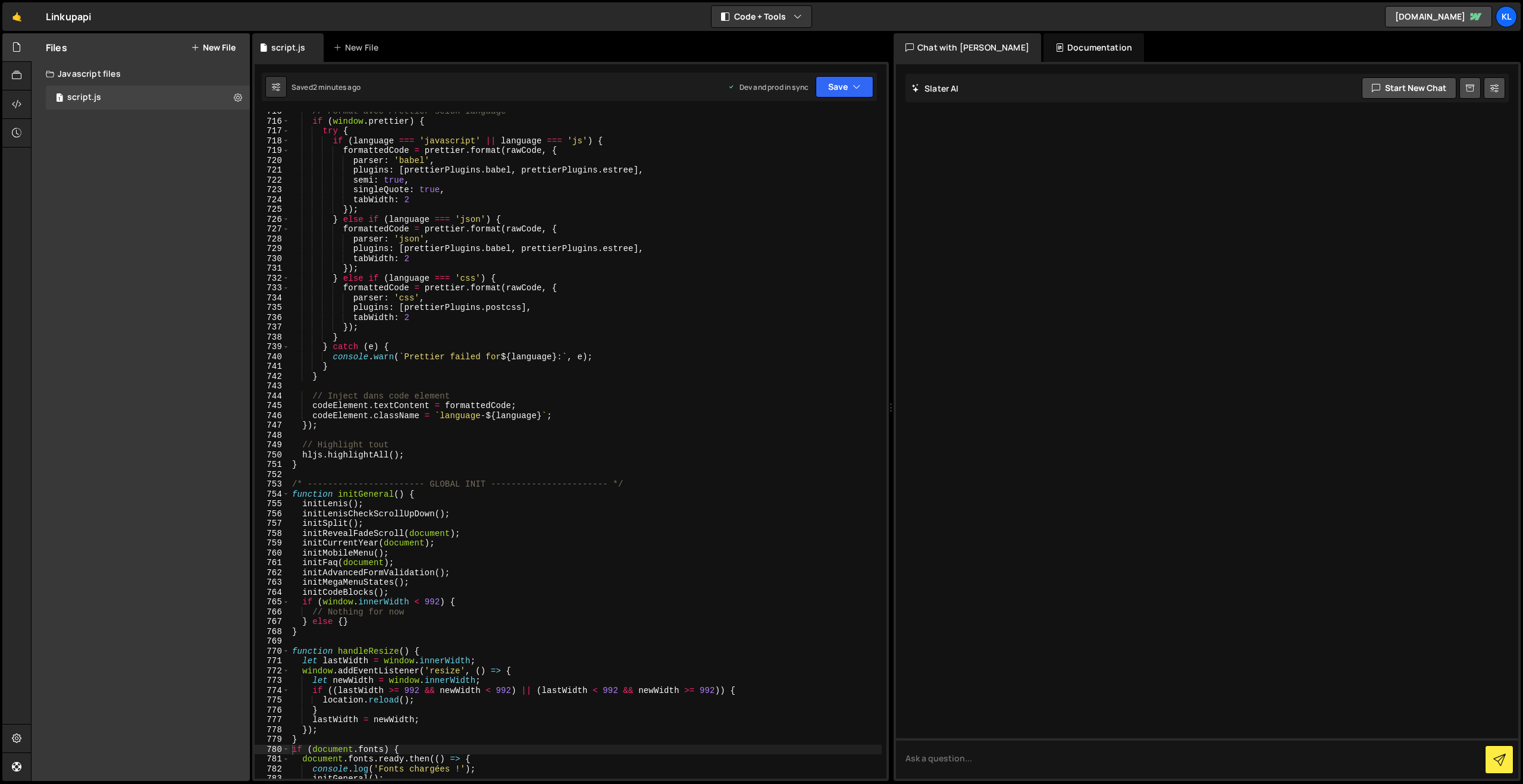
drag, startPoint x: 477, startPoint y: 243, endPoint x: 553, endPoint y: 204, distance: 85.4
click at [477, 243] on div "// Format avec Prettier selon language if ( window . prettier ) { try { if ( la…" at bounding box center [586, 449] width 592 height 686
type textarea "}"
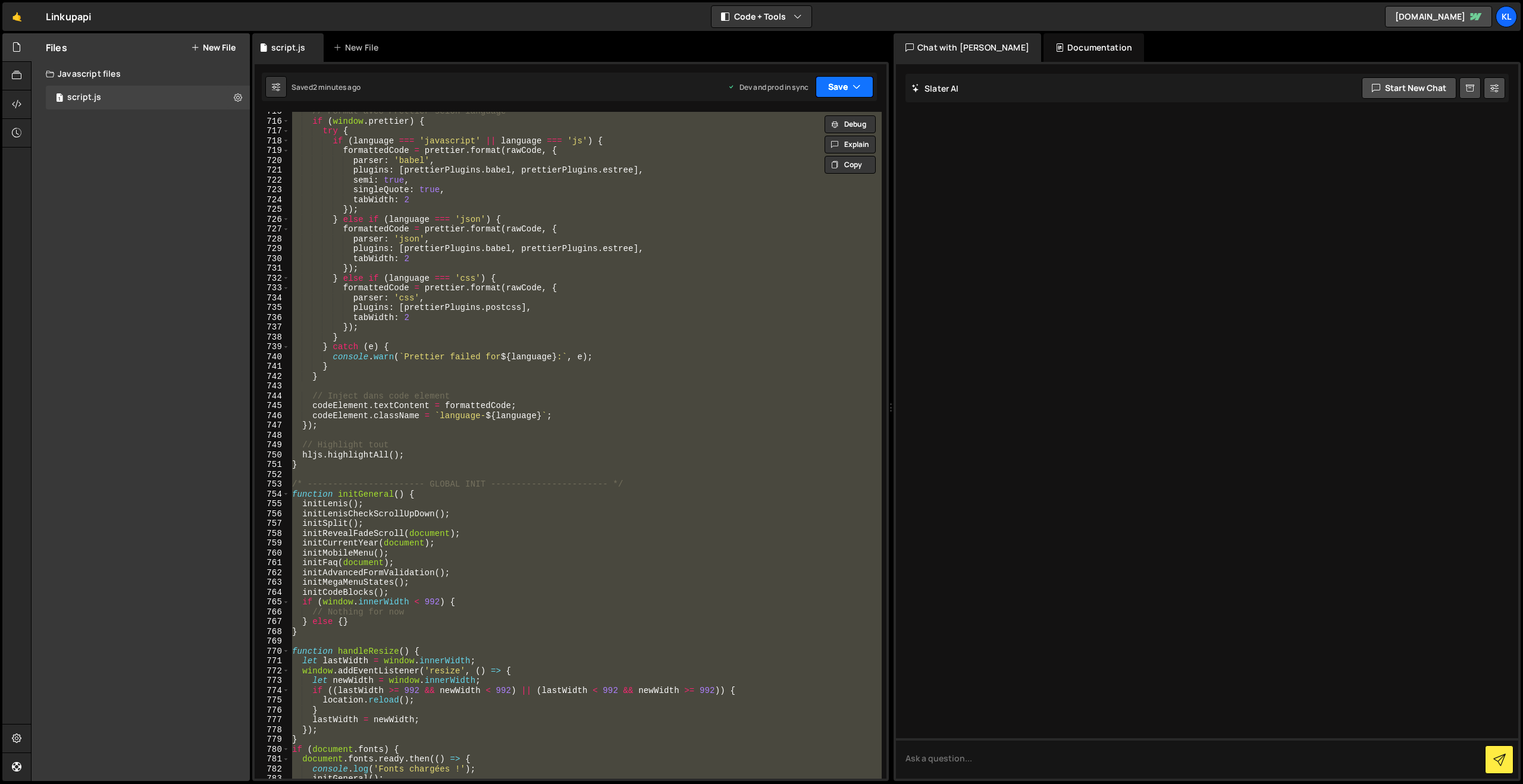
paste textarea
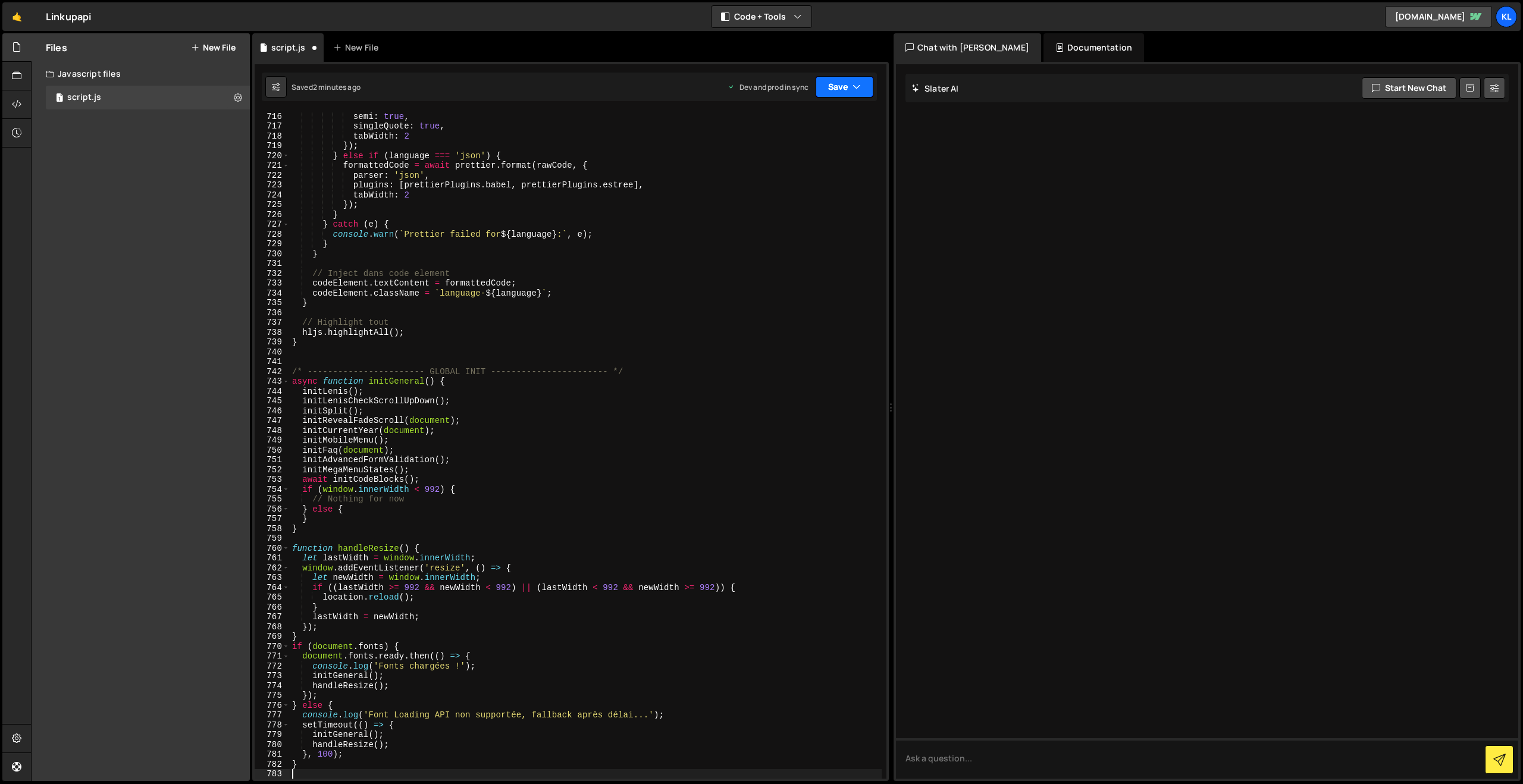
click at [854, 85] on icon "button" at bounding box center [857, 87] width 9 height 12
click at [782, 162] on div "2 minutes ago" at bounding box center [787, 167] width 47 height 10
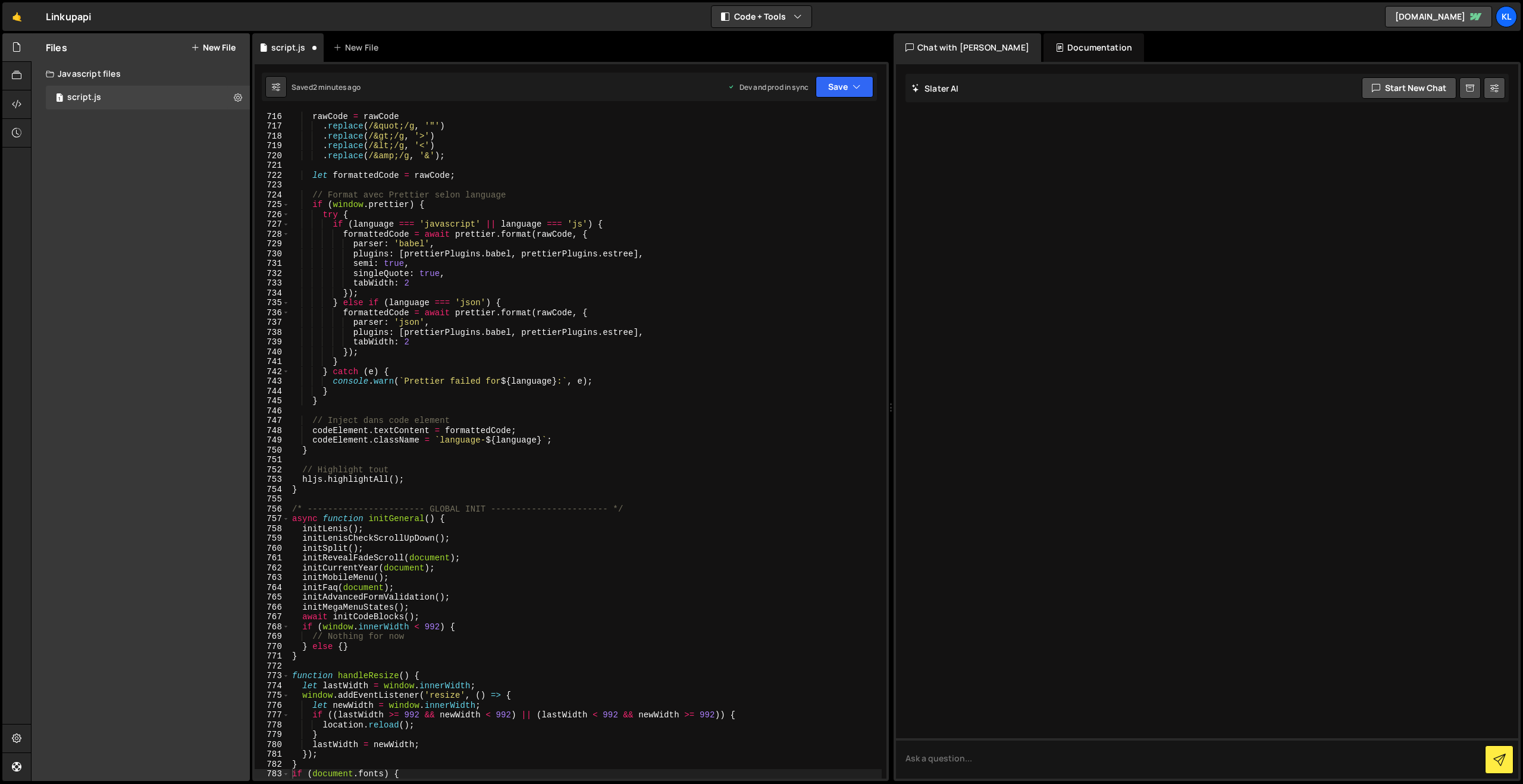
scroll to position [7015, 0]
click at [562, 166] on div "rawCode = rawCode . replace ( /&quot;/g , '"' ) . replace ( /&gt;/g , '>' ) . r…" at bounding box center [586, 454] width 592 height 686
type textarea "}"
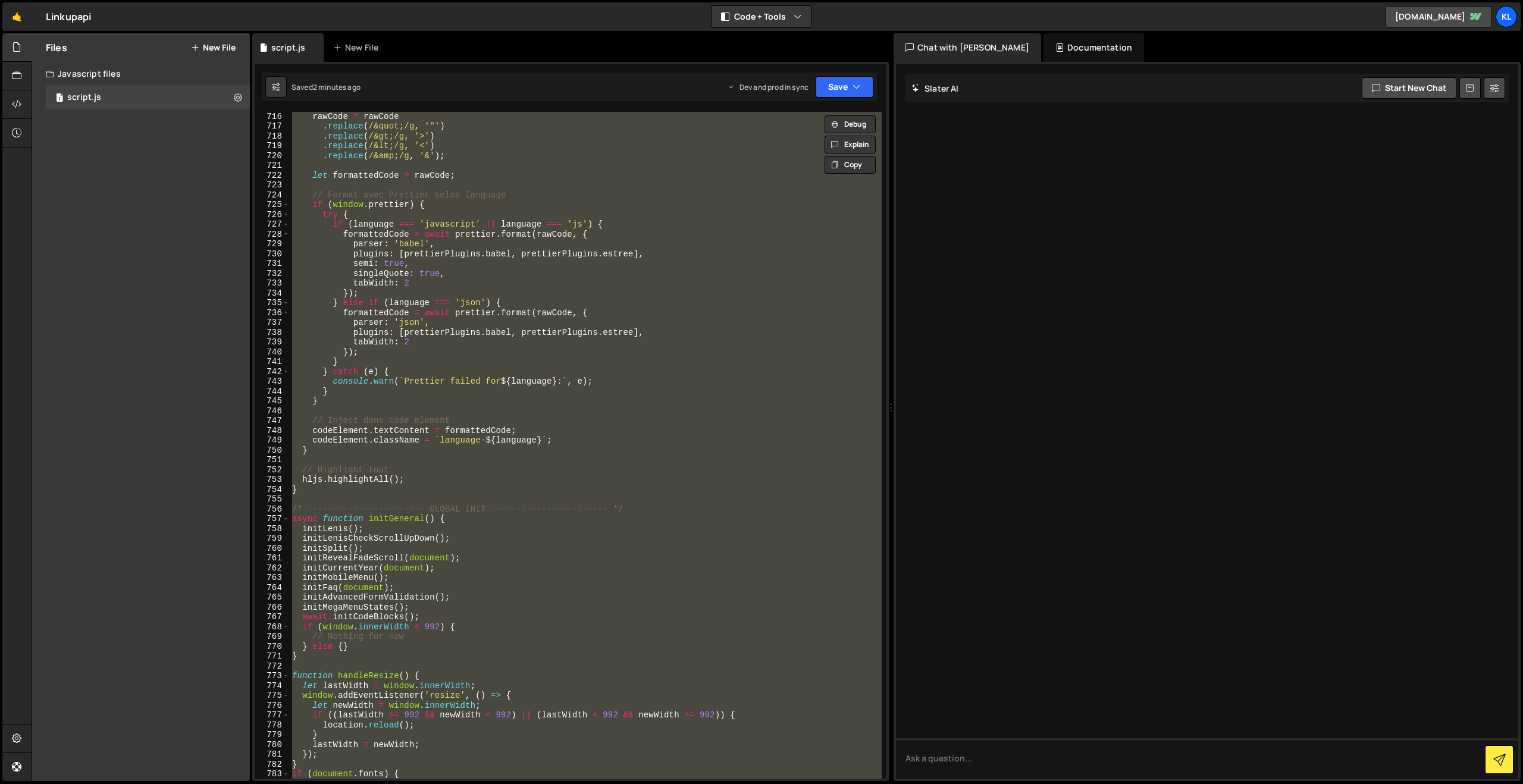
paste textarea
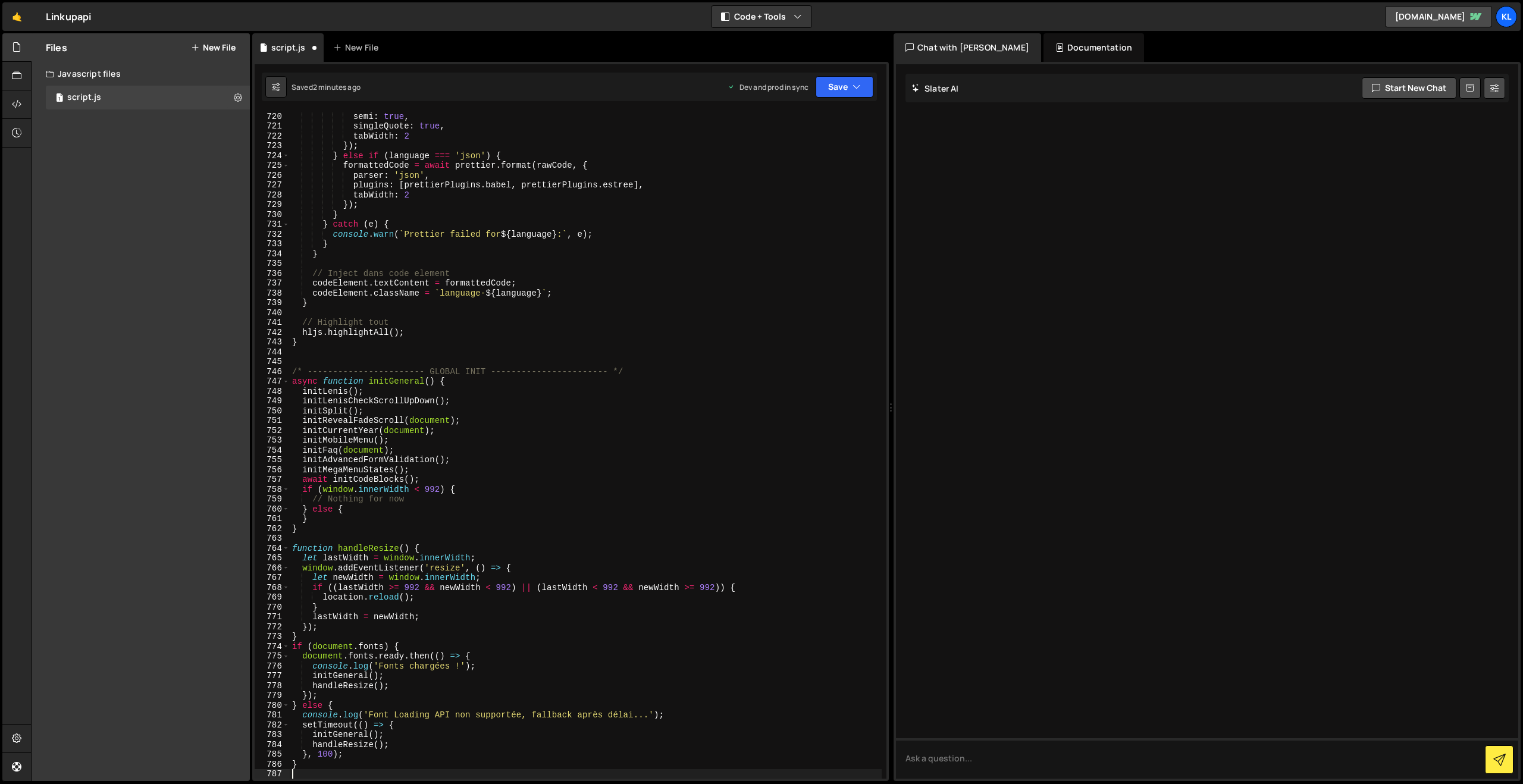
scroll to position [7074, 0]
click at [825, 93] on button "Save" at bounding box center [844, 87] width 58 height 21
click at [785, 165] on div "2 minutes ago" at bounding box center [787, 167] width 47 height 10
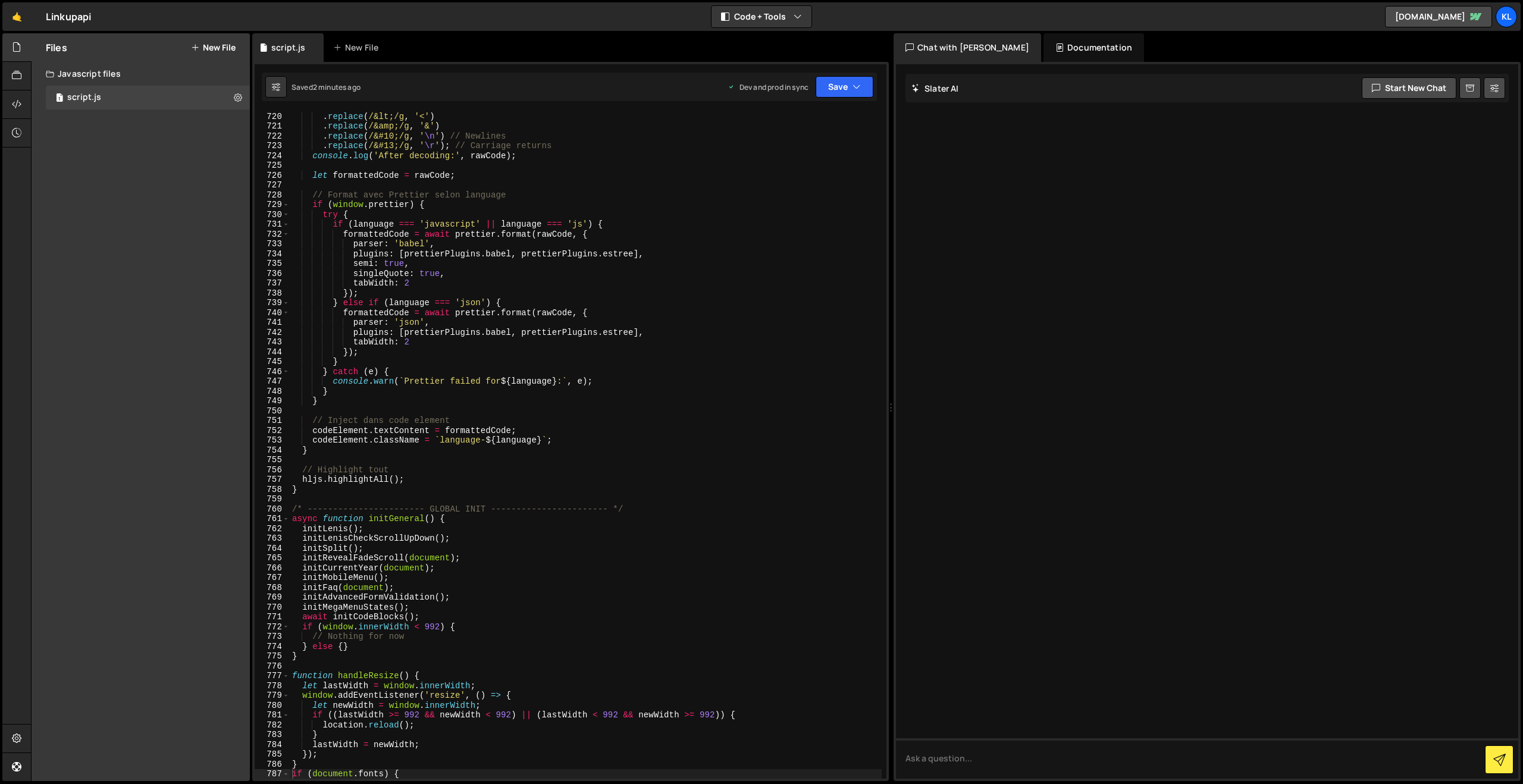
drag, startPoint x: 623, startPoint y: 263, endPoint x: 654, endPoint y: 236, distance: 41.1
click at [623, 260] on div ". replace ( /&lt;/g , '<' ) . replace ( /&amp;/g , '&' ) . replace ( /&#10;/g ,…" at bounding box center [586, 454] width 592 height 686
type textarea "}"
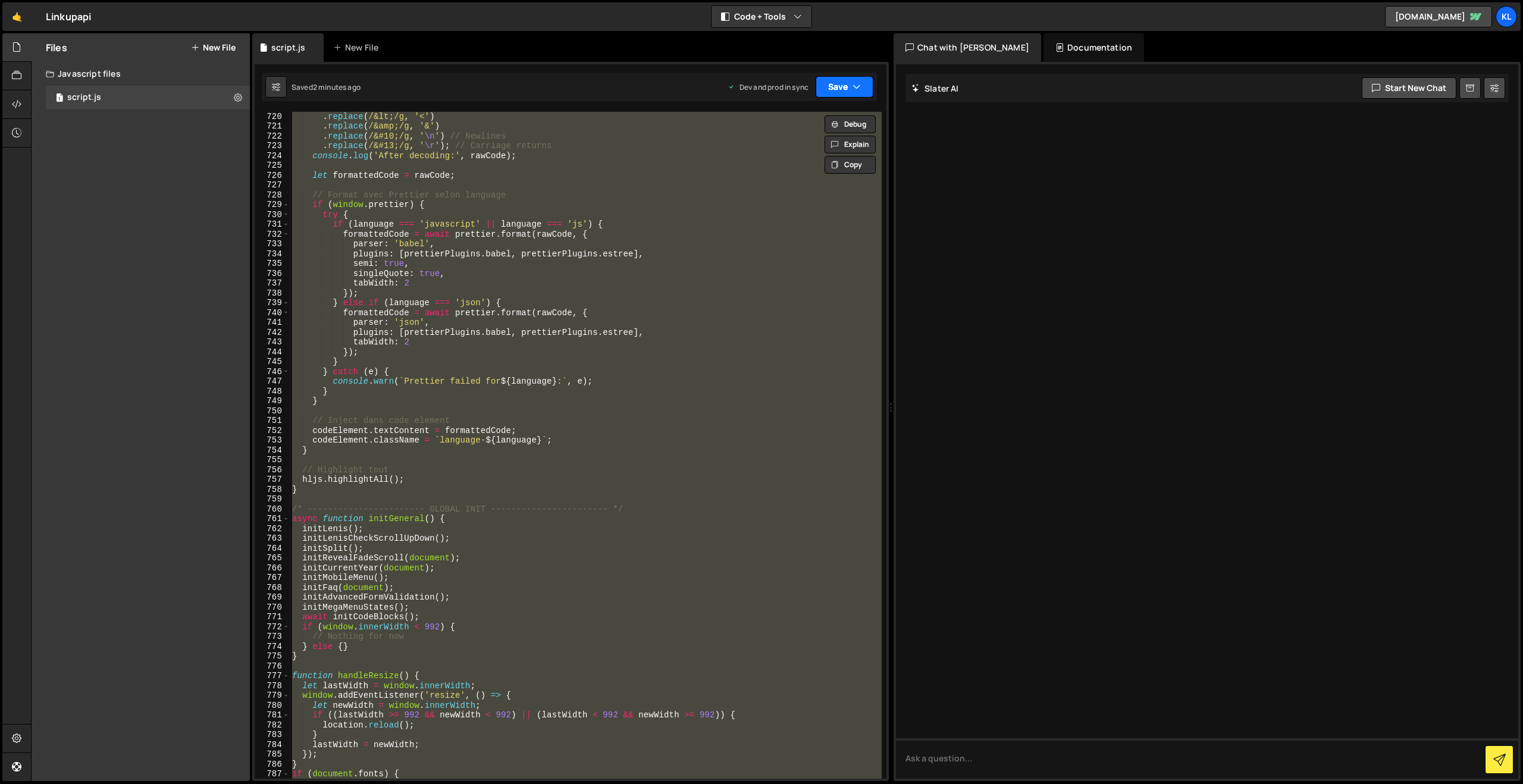
paste textarea
click at [832, 85] on button "Save" at bounding box center [844, 87] width 58 height 21
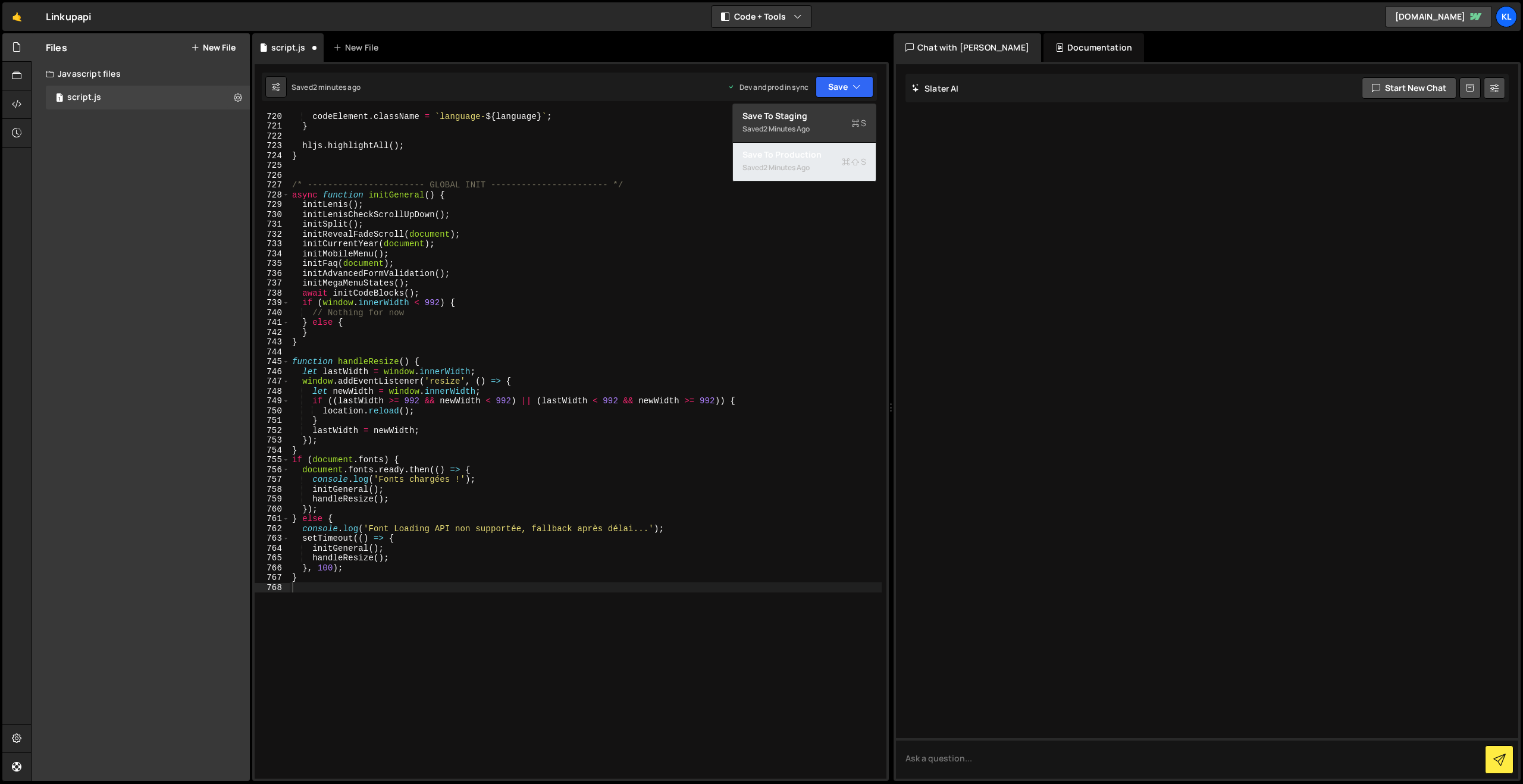
drag, startPoint x: 797, startPoint y: 160, endPoint x: 696, endPoint y: 128, distance: 105.9
click at [797, 160] on div "Save to Production S" at bounding box center [804, 154] width 123 height 12
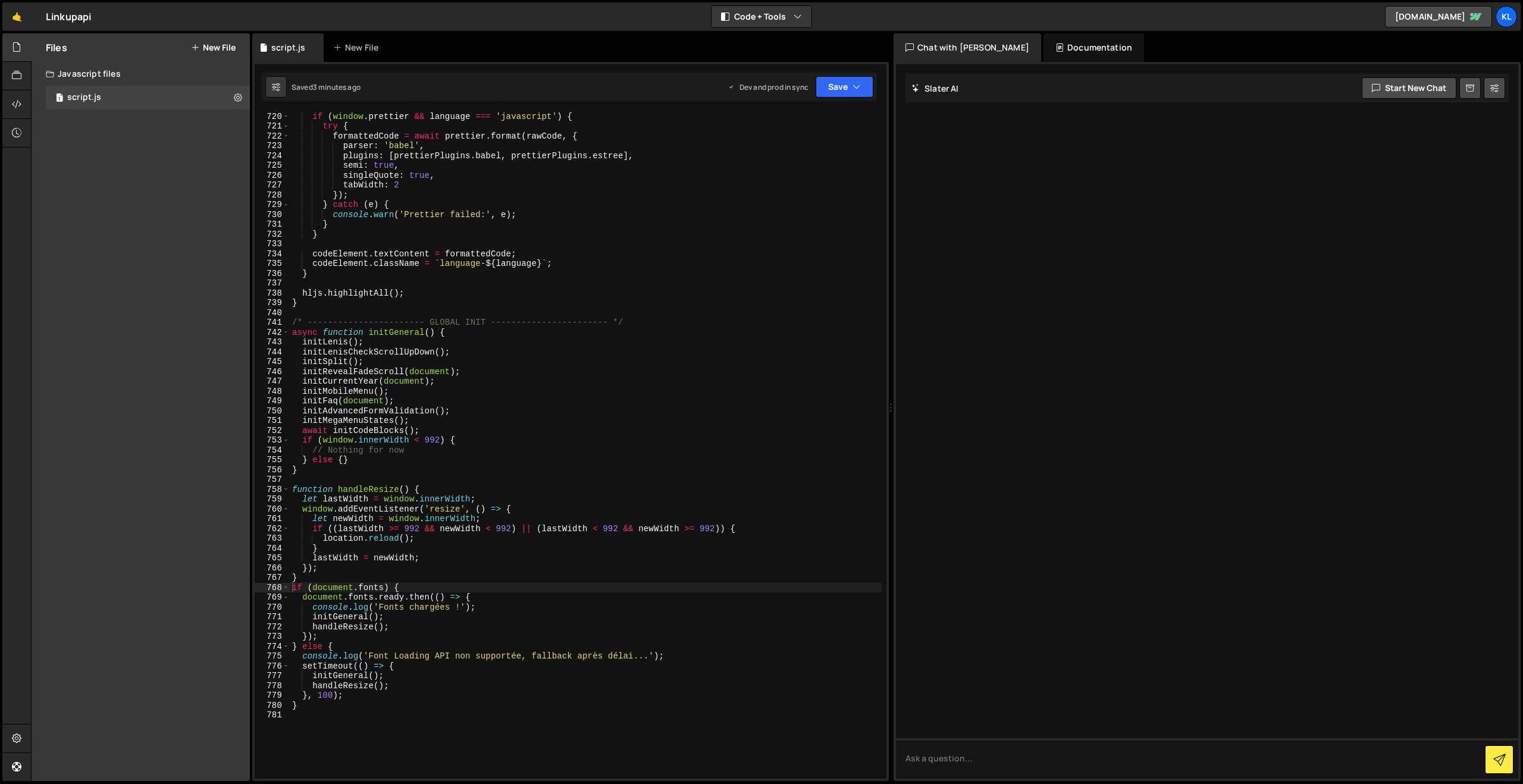
drag, startPoint x: 594, startPoint y: 250, endPoint x: 620, endPoint y: 234, distance: 30.5
click at [596, 254] on div "if ( window . prettier && language === 'javascript' ) { try { formattedCode = a…" at bounding box center [586, 454] width 592 height 686
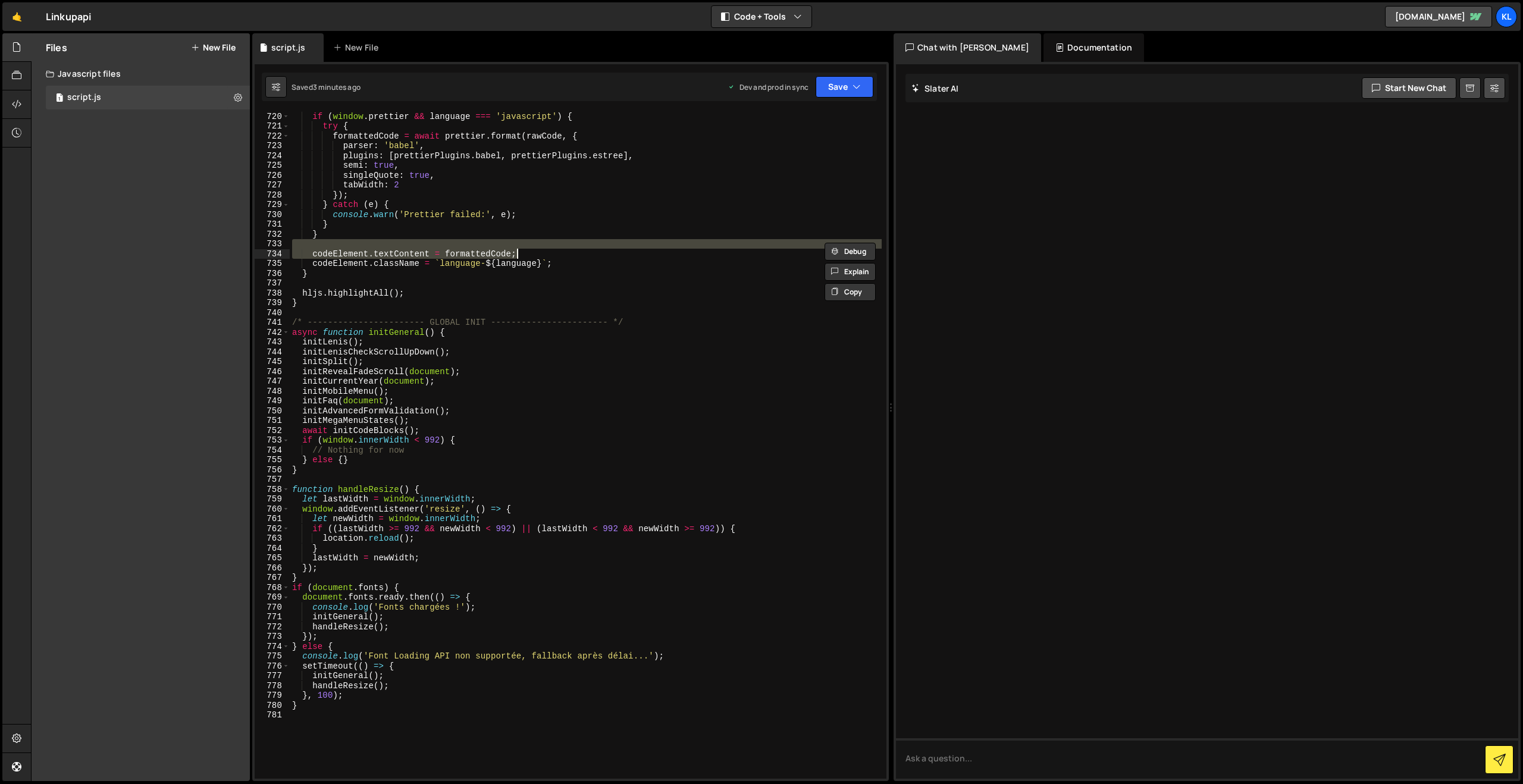
type textarea "}"
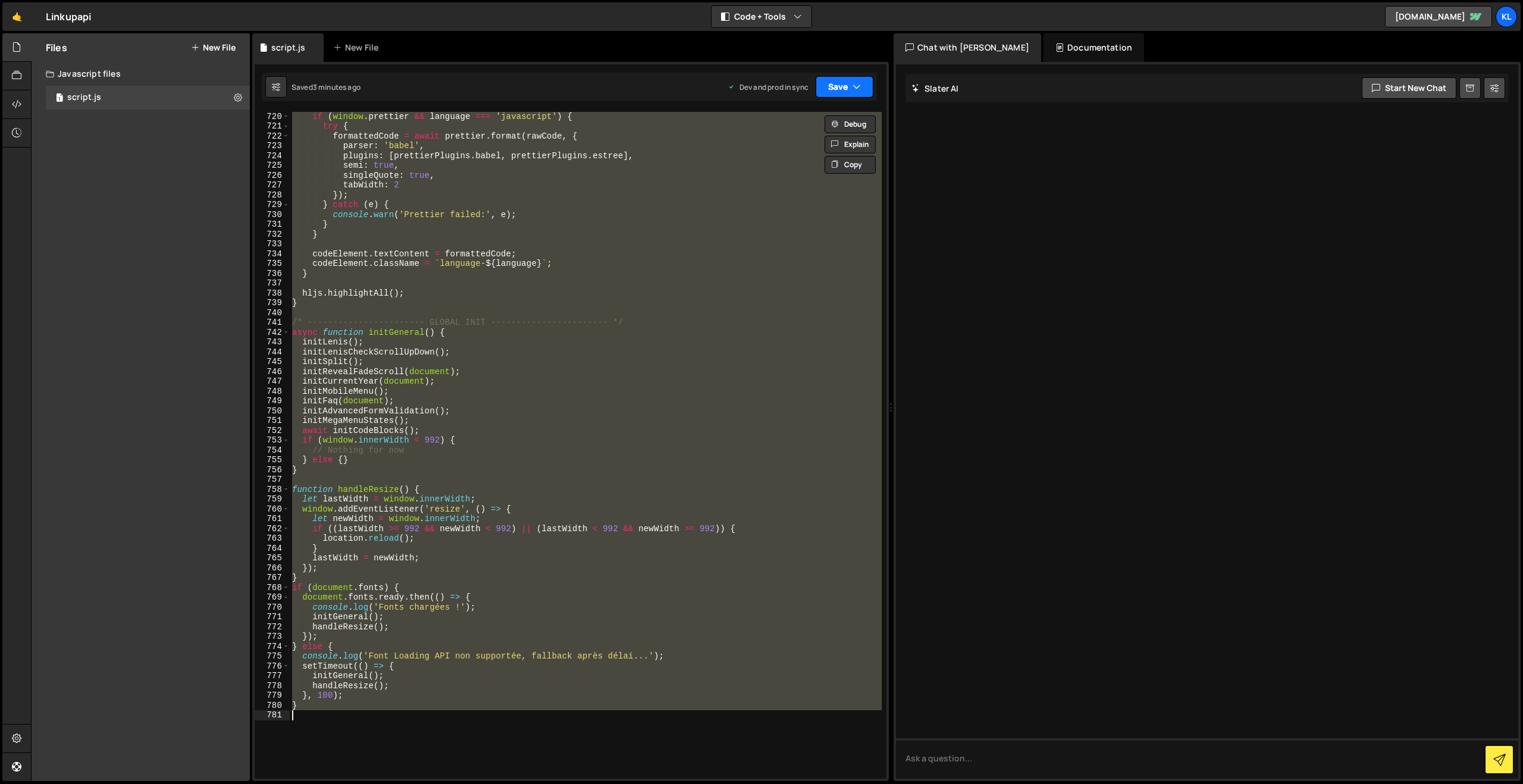
paste textarea
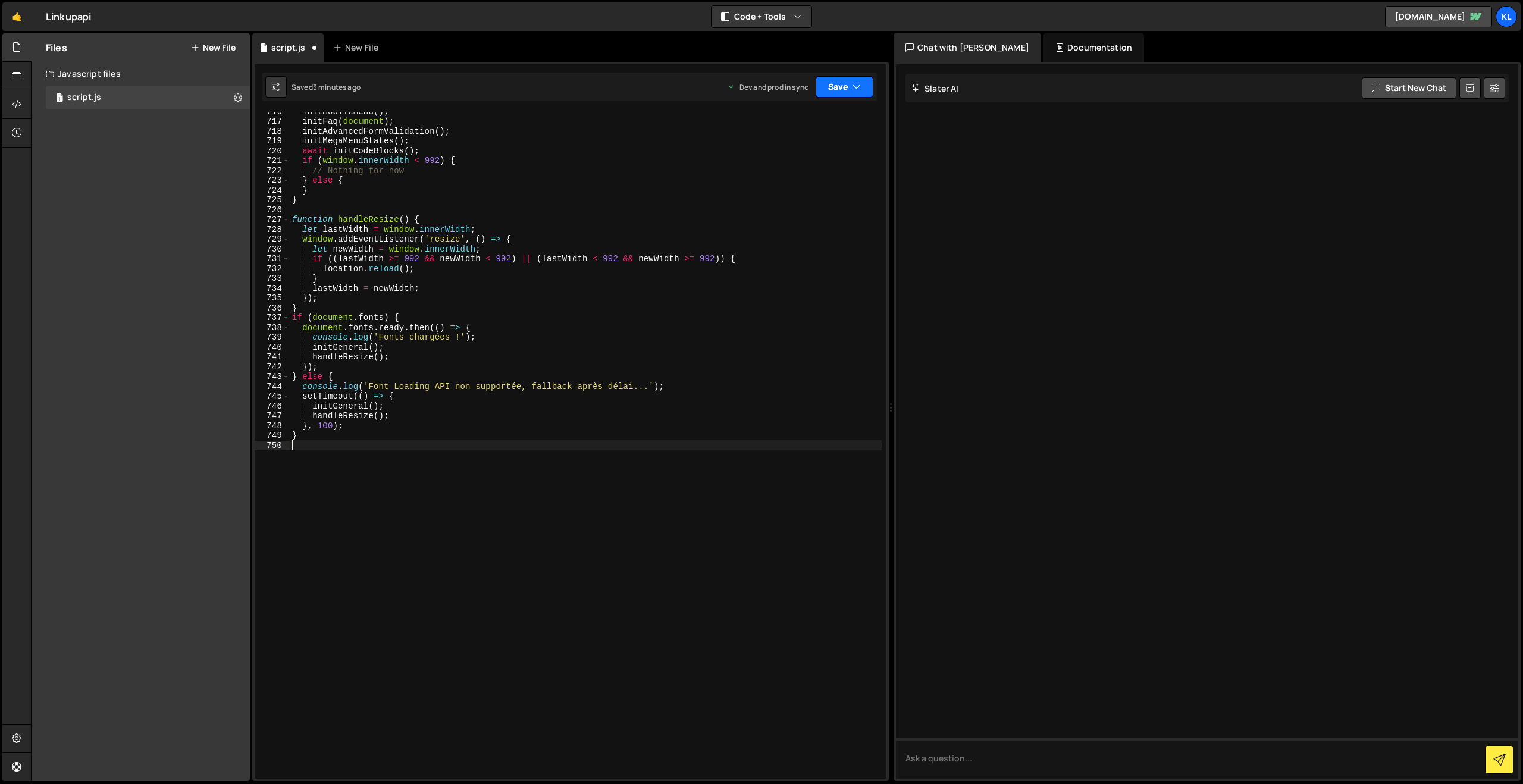
drag, startPoint x: 853, startPoint y: 77, endPoint x: 839, endPoint y: 96, distance: 23.6
click at [850, 79] on button "Save" at bounding box center [844, 87] width 58 height 21
click at [777, 163] on div "3 minutes ago" at bounding box center [787, 167] width 47 height 10
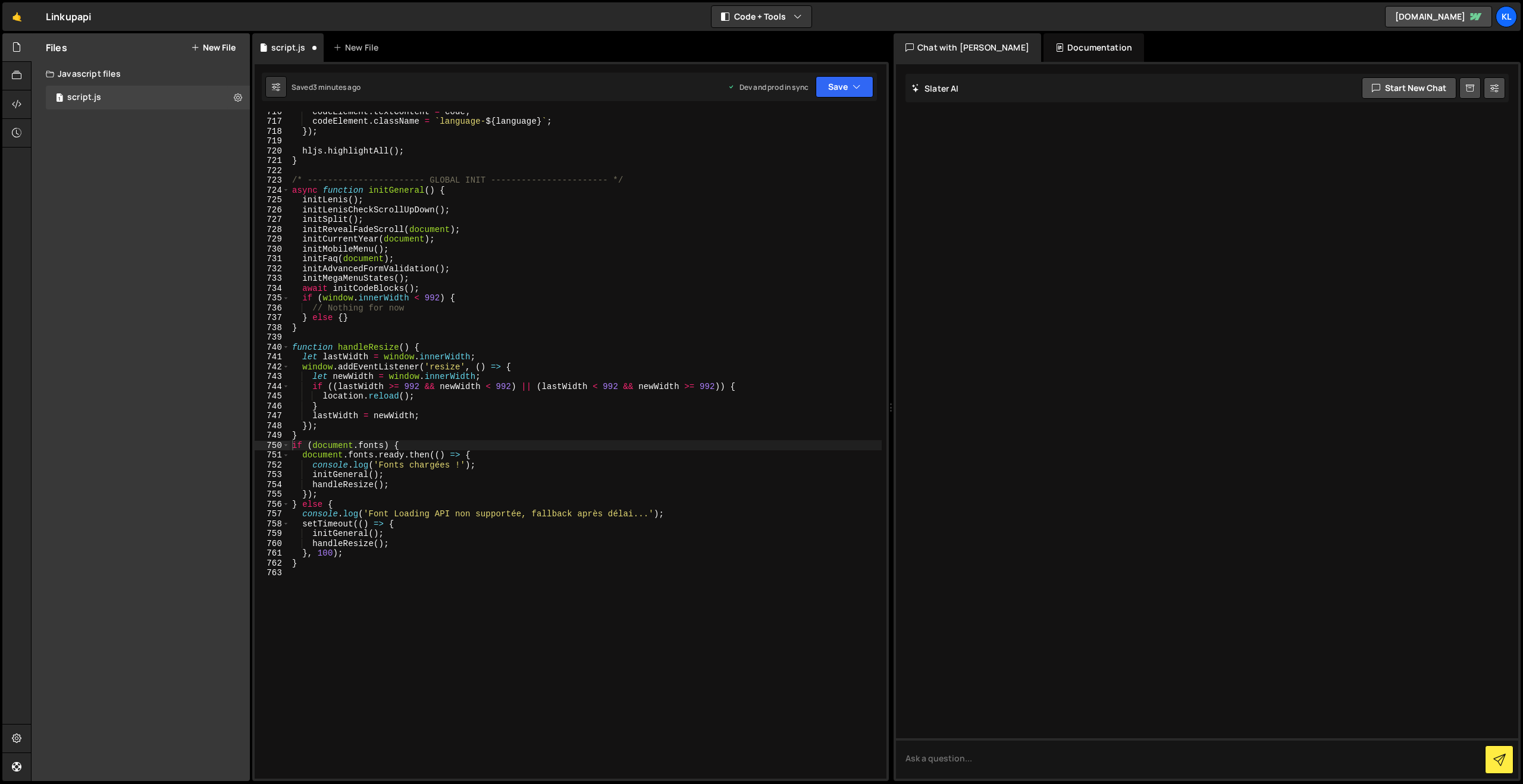
scroll to position [7020, 0]
drag, startPoint x: 701, startPoint y: 319, endPoint x: 765, endPoint y: 264, distance: 84.4
click at [696, 317] on div "codeElement . textContent = code ; codeElement . className = ` language- ${ lan…" at bounding box center [586, 449] width 592 height 686
type textarea "}"
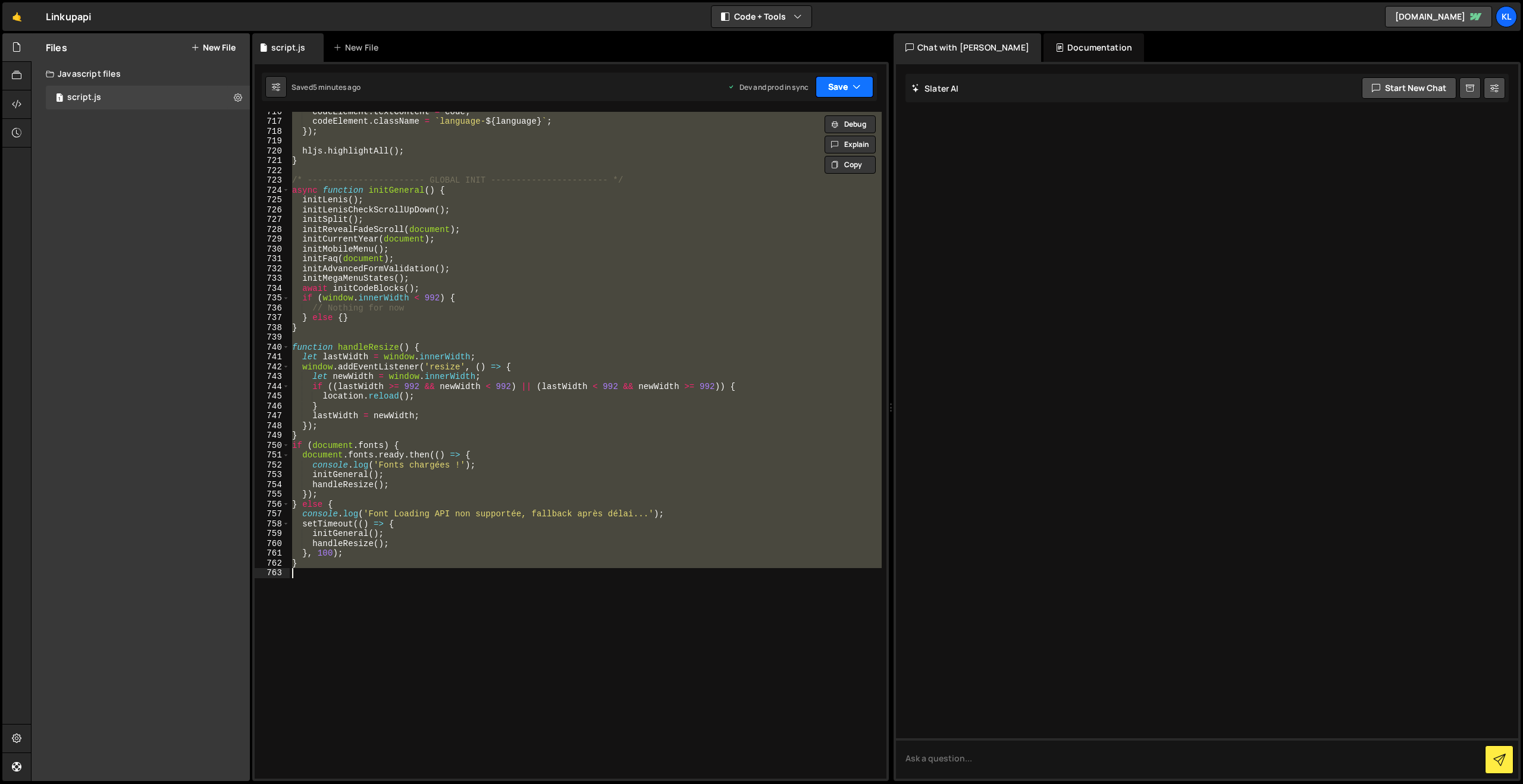
paste textarea
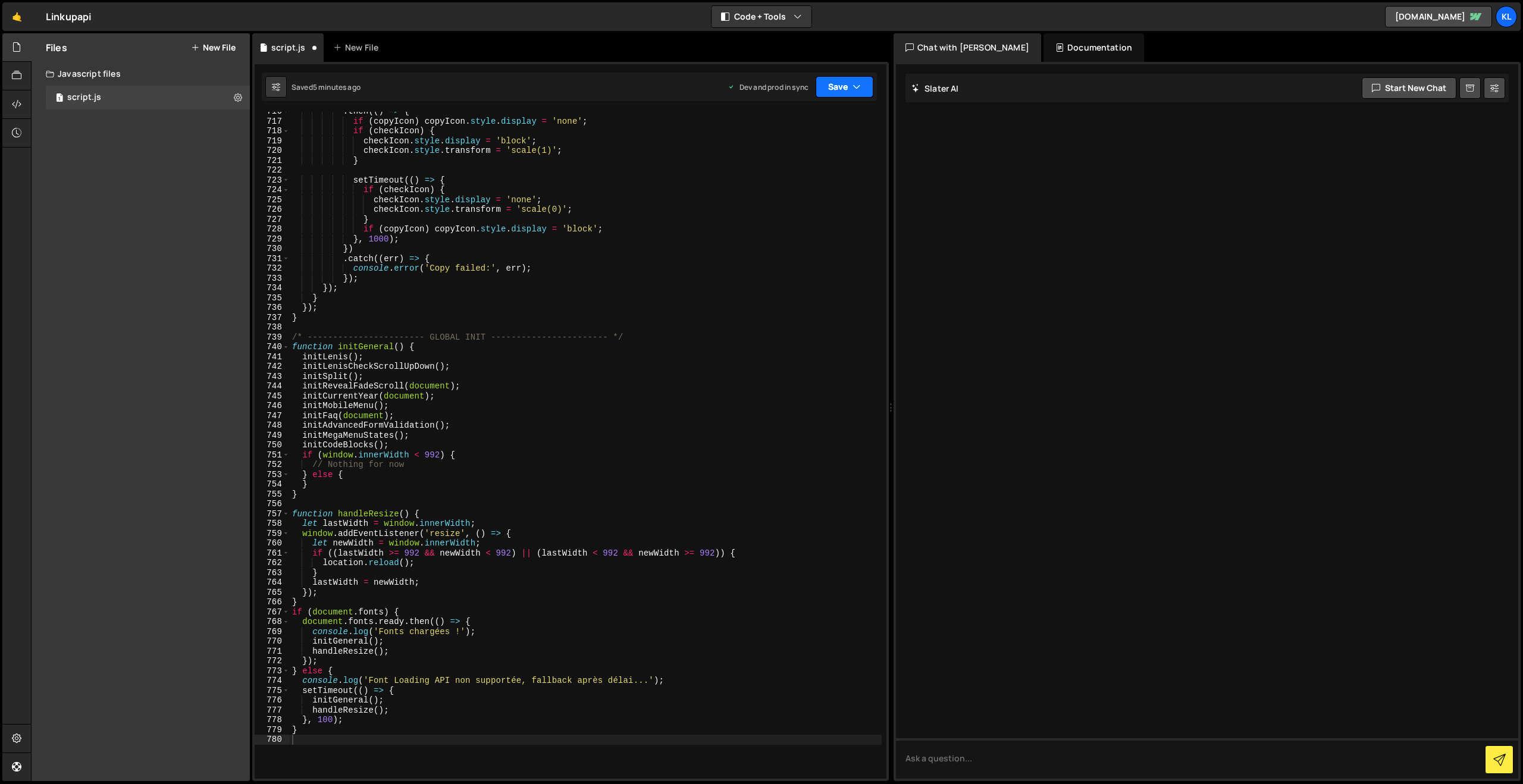
click at [838, 90] on button "Save" at bounding box center [844, 87] width 58 height 21
click at [771, 160] on div "Save to Production S" at bounding box center [804, 154] width 123 height 12
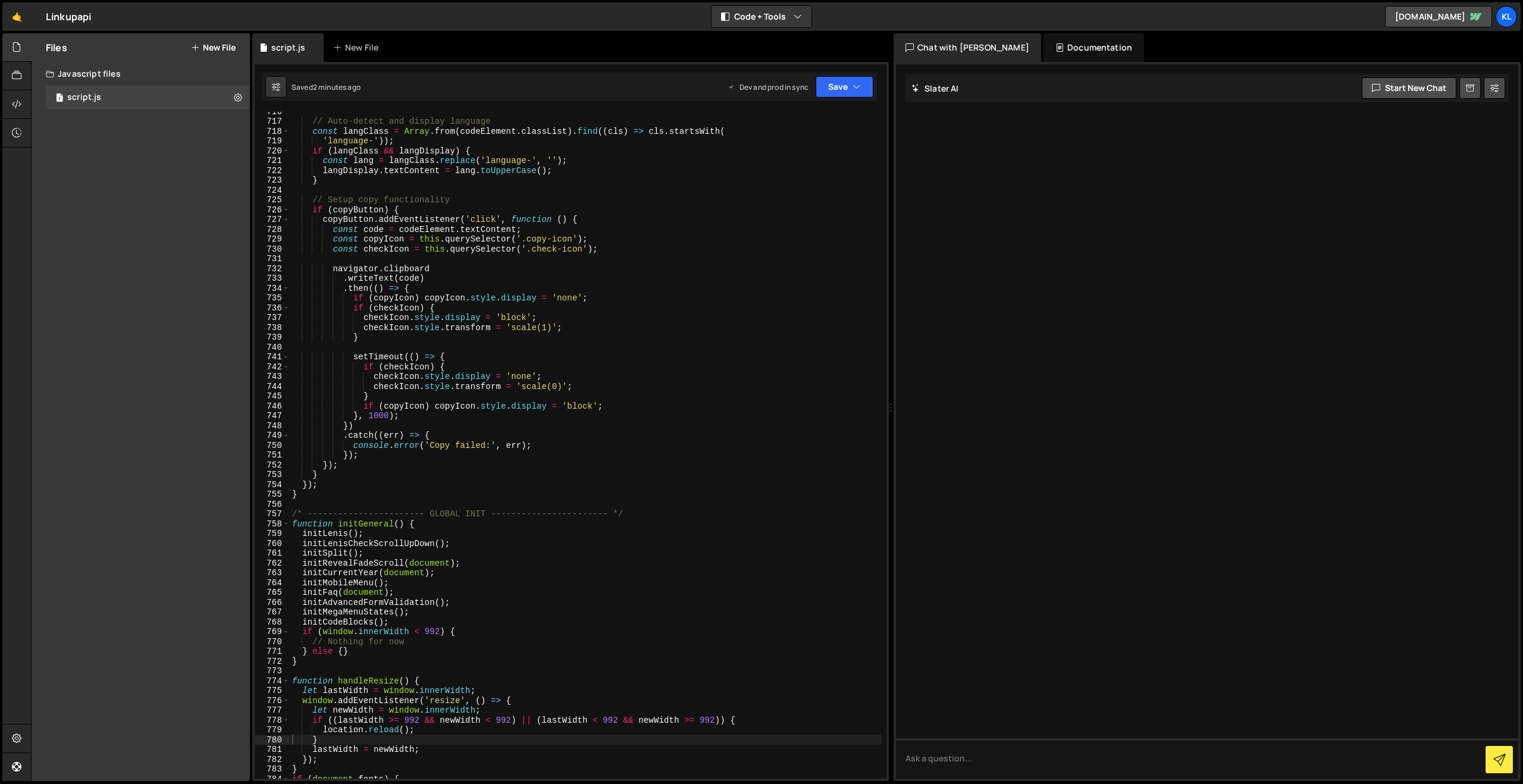
drag, startPoint x: 750, startPoint y: 350, endPoint x: 798, endPoint y: 308, distance: 63.8
click at [750, 350] on div "// Auto-detect and display language const langClass = Array . from ( codeElemen…" at bounding box center [586, 449] width 592 height 686
type textarea "}"
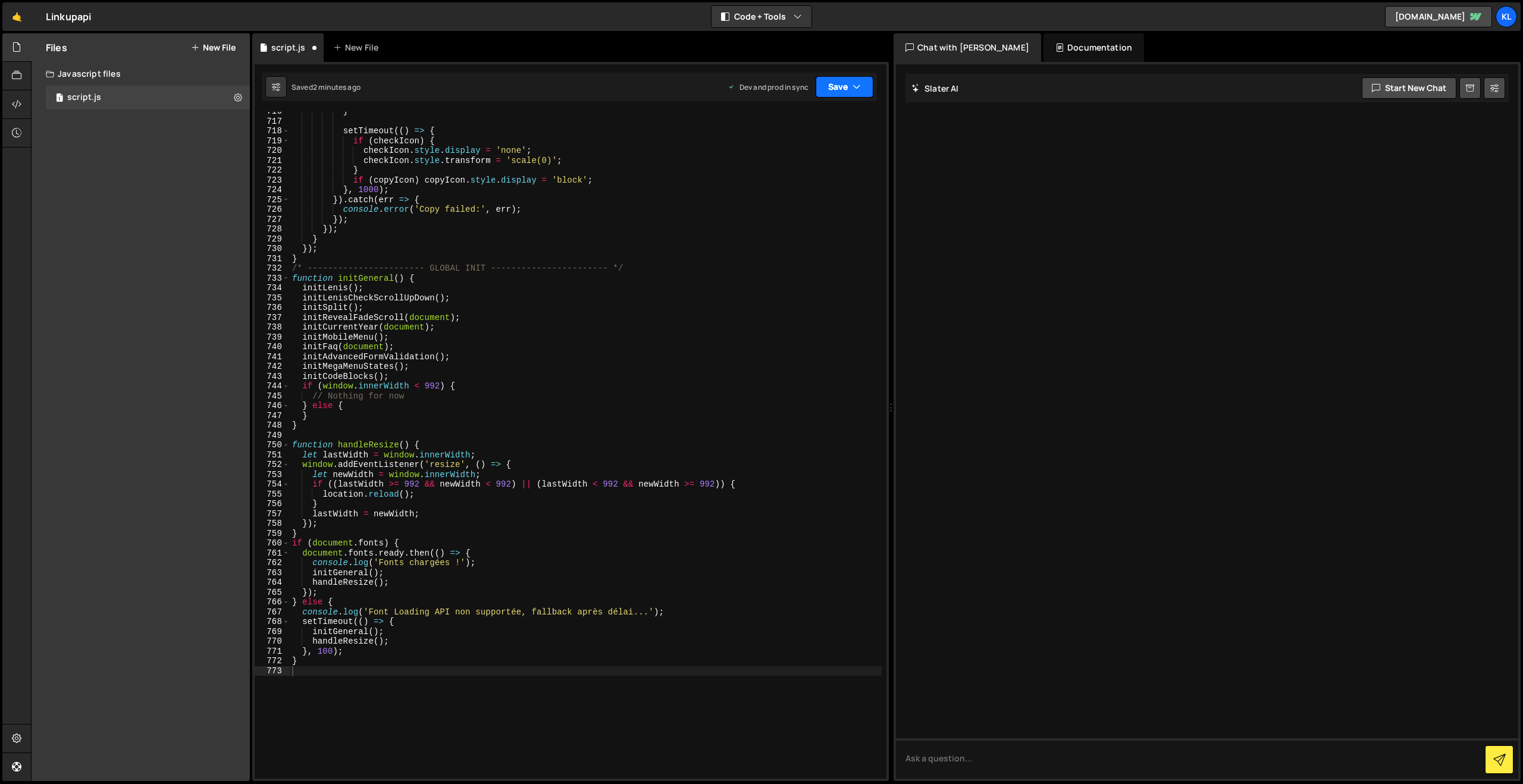
click at [840, 93] on button "Save" at bounding box center [844, 87] width 58 height 21
drag, startPoint x: 785, startPoint y: 166, endPoint x: 727, endPoint y: 148, distance: 60.7
click at [784, 166] on div "2 minutes ago" at bounding box center [787, 167] width 47 height 10
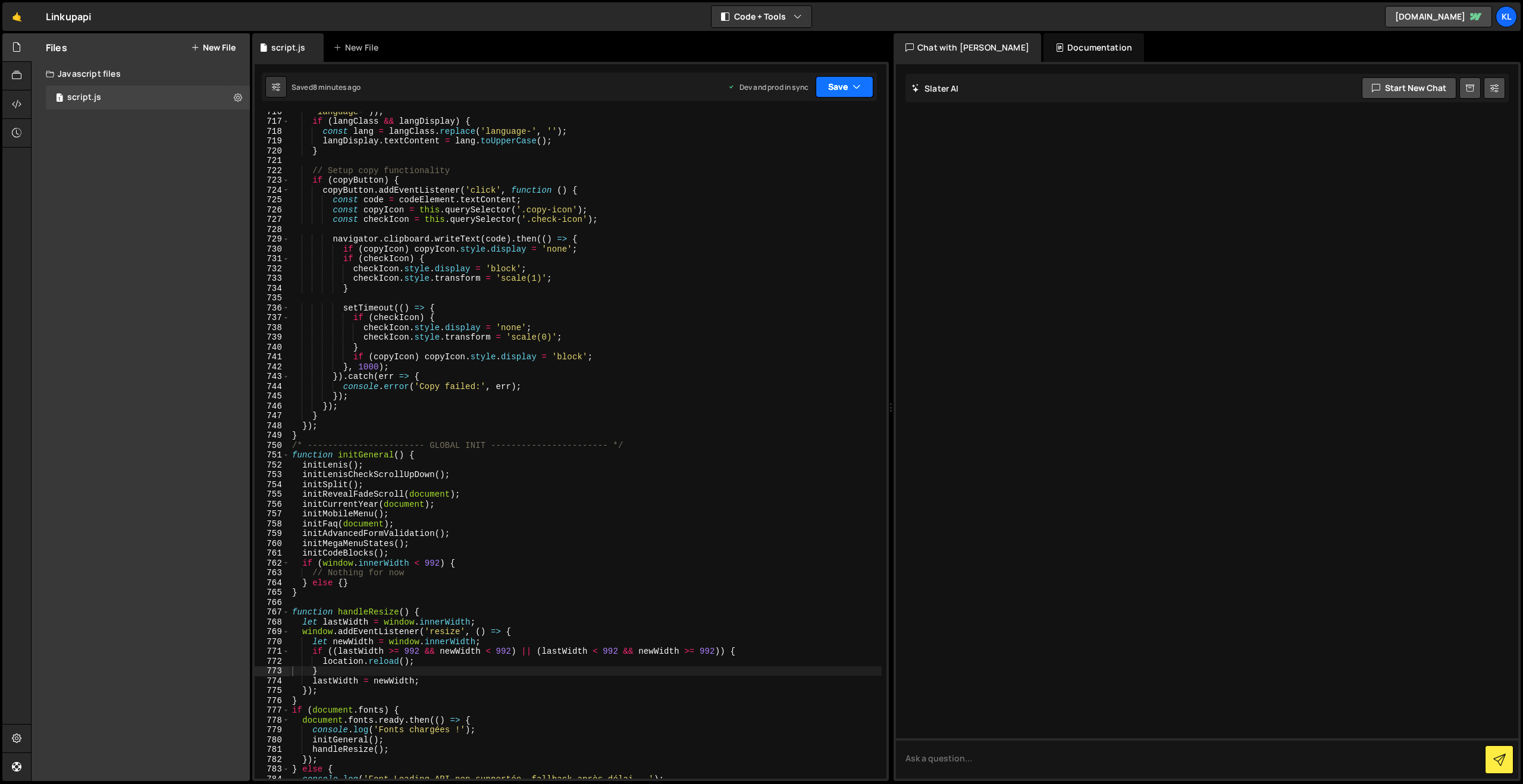
click at [837, 82] on button "Save" at bounding box center [844, 87] width 58 height 21
click at [791, 166] on div "8 minutes ago" at bounding box center [787, 167] width 47 height 10
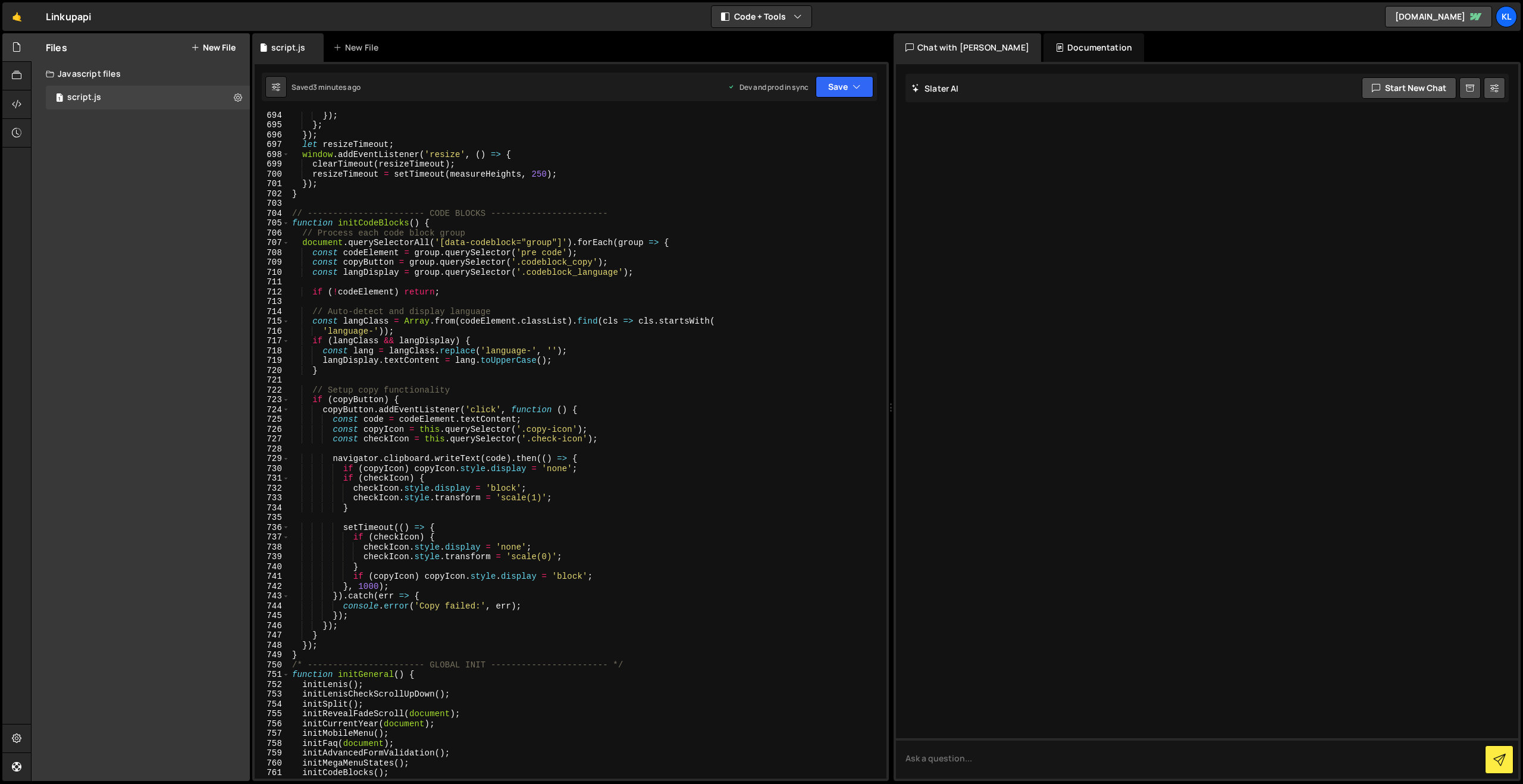
scroll to position [6801, 0]
click at [394, 227] on div "}) ; } ; }) ; let resizeTimeout ; window . addEventListener ( 'resize' , ( ) =>…" at bounding box center [586, 453] width 592 height 686
type textarea "}"
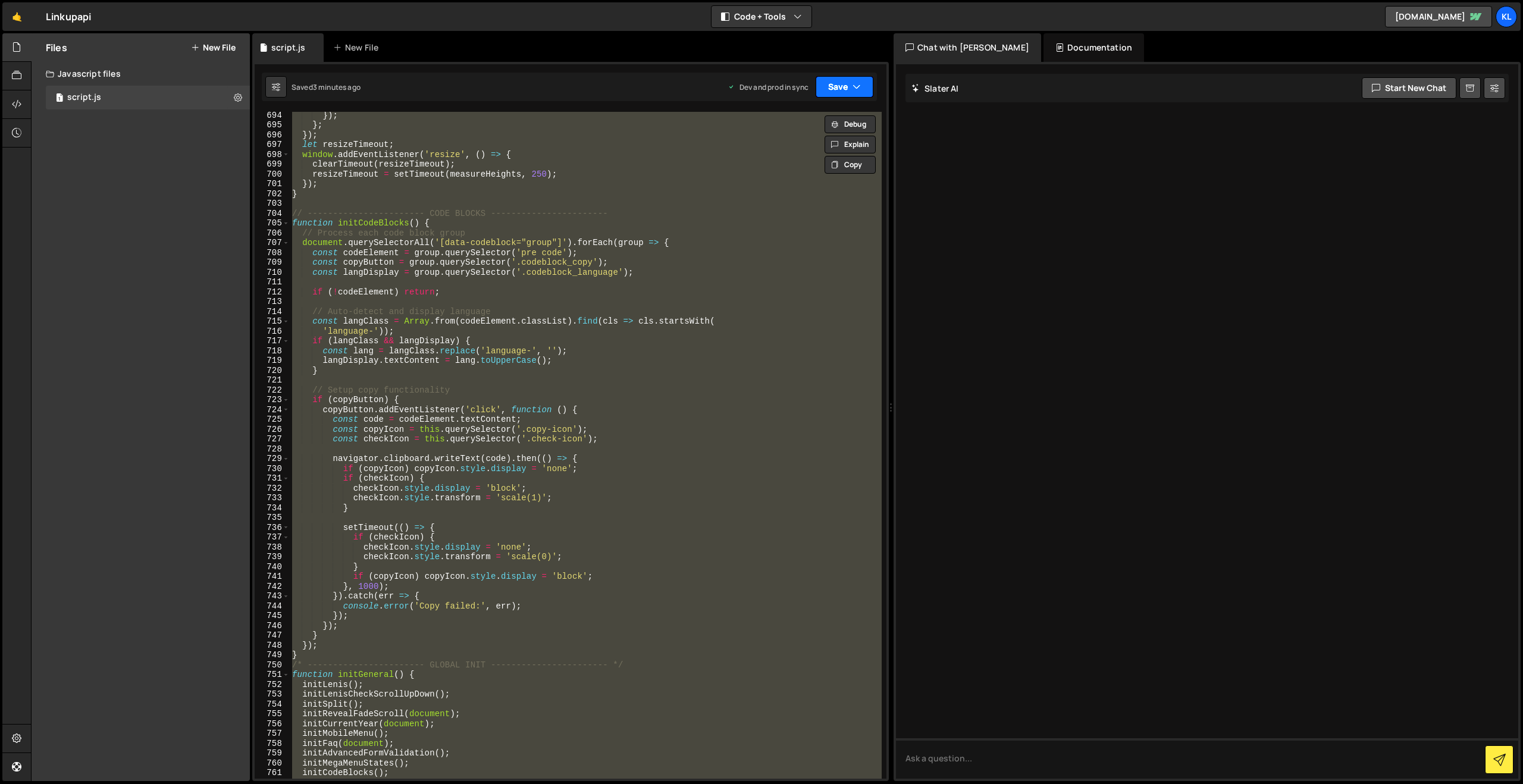
paste textarea
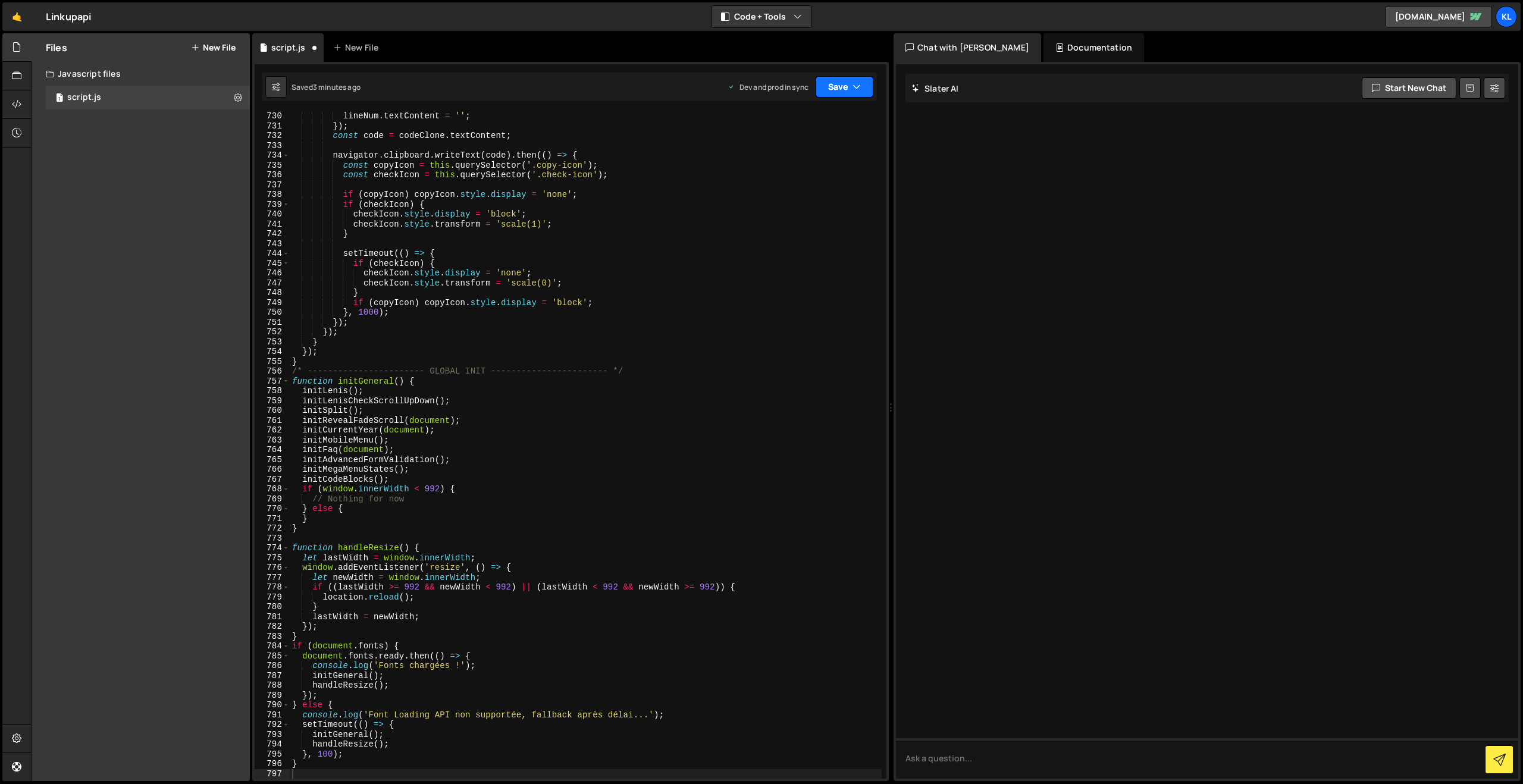
click at [838, 86] on button "Save" at bounding box center [844, 87] width 58 height 21
drag, startPoint x: 794, startPoint y: 157, endPoint x: 777, endPoint y: 145, distance: 20.8
click at [793, 157] on div "Save to Production S" at bounding box center [804, 154] width 123 height 12
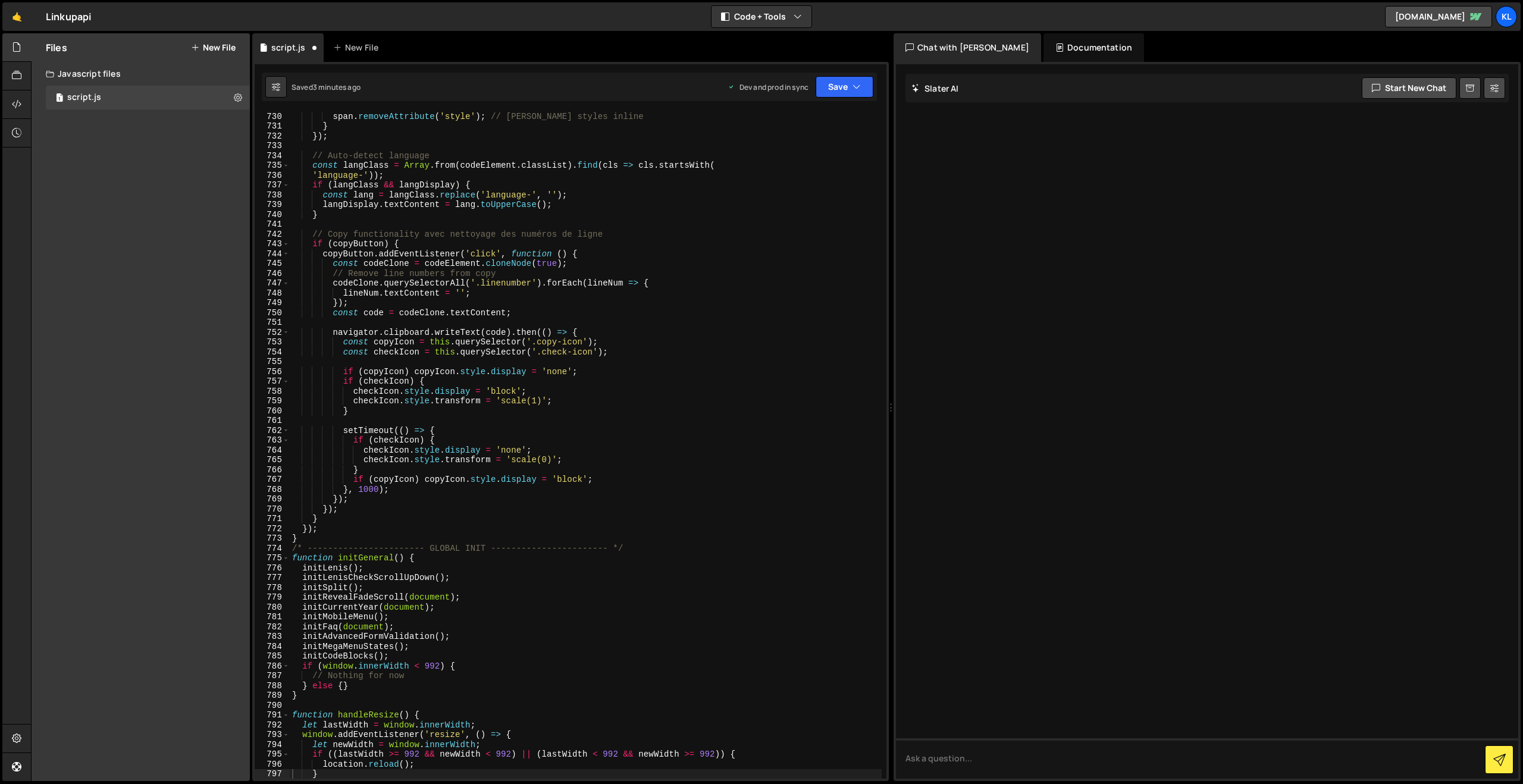
scroll to position [7153, 0]
click at [576, 230] on div "span . removeAttribute ( 'style' ) ; // [PERSON_NAME] styles inline } }) ; // A…" at bounding box center [586, 454] width 592 height 686
type textarea "}"
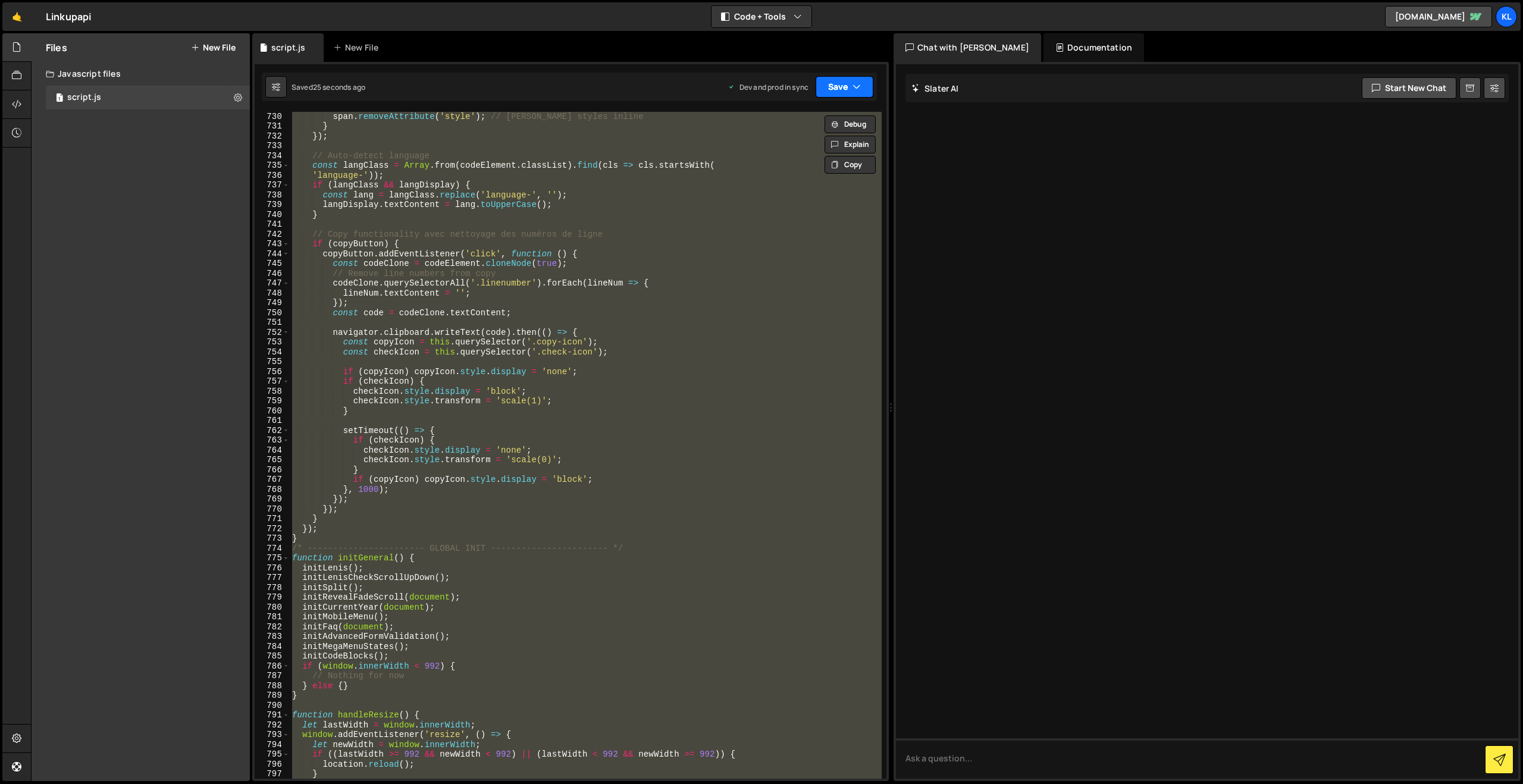
paste textarea
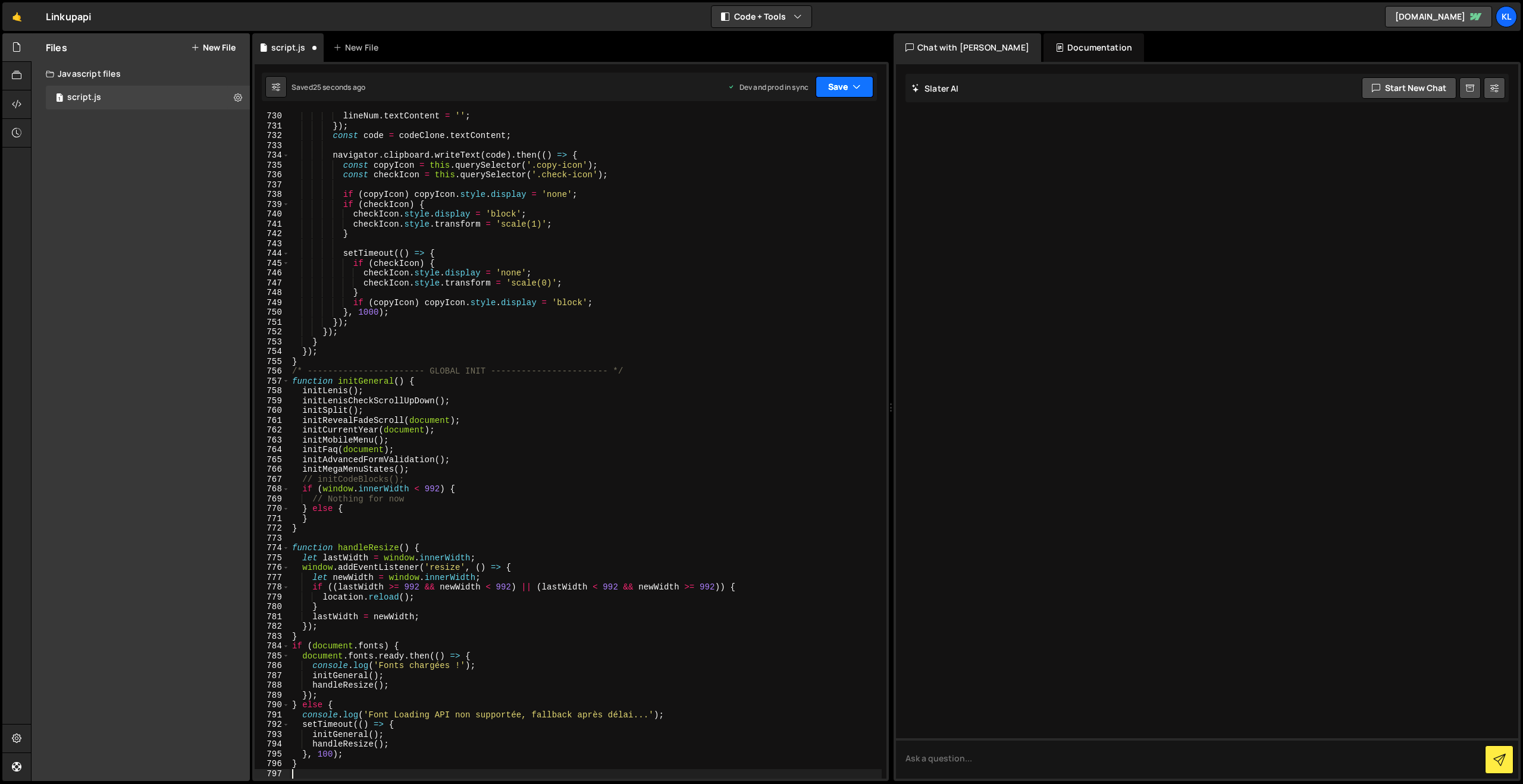
click at [838, 87] on button "Save" at bounding box center [844, 87] width 58 height 21
drag, startPoint x: 782, startPoint y: 162, endPoint x: 766, endPoint y: 157, distance: 16.8
click at [782, 162] on div "23 seconds ago" at bounding box center [790, 167] width 53 height 10
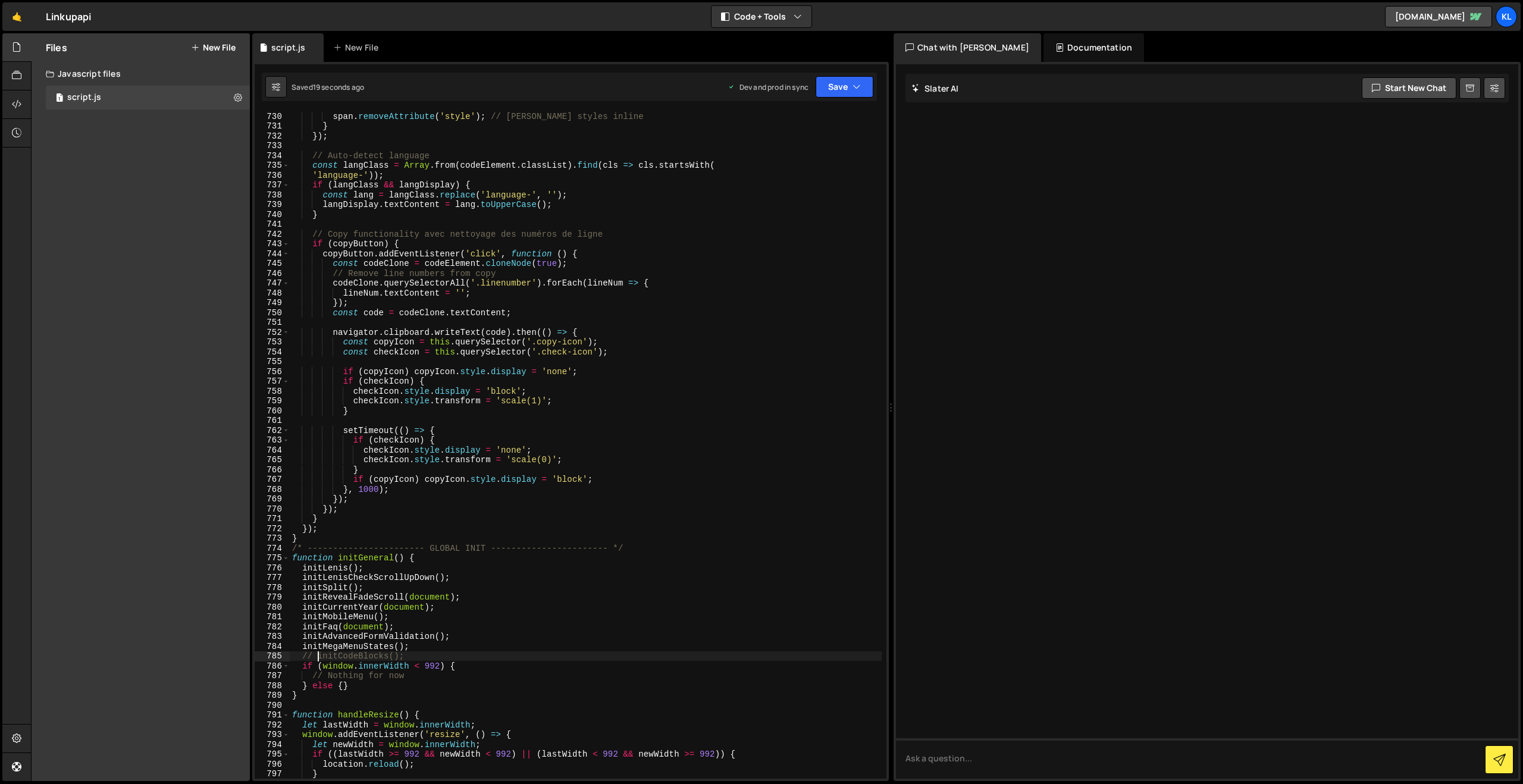
click at [316, 654] on div "span . removeAttribute ( 'style' ) ; // [PERSON_NAME] styles inline } }) ; // A…" at bounding box center [586, 454] width 592 height 686
type textarea "initCodeBlocks();"
click at [838, 91] on button "Save" at bounding box center [844, 87] width 58 height 21
drag, startPoint x: 826, startPoint y: 155, endPoint x: 652, endPoint y: 115, distance: 178.5
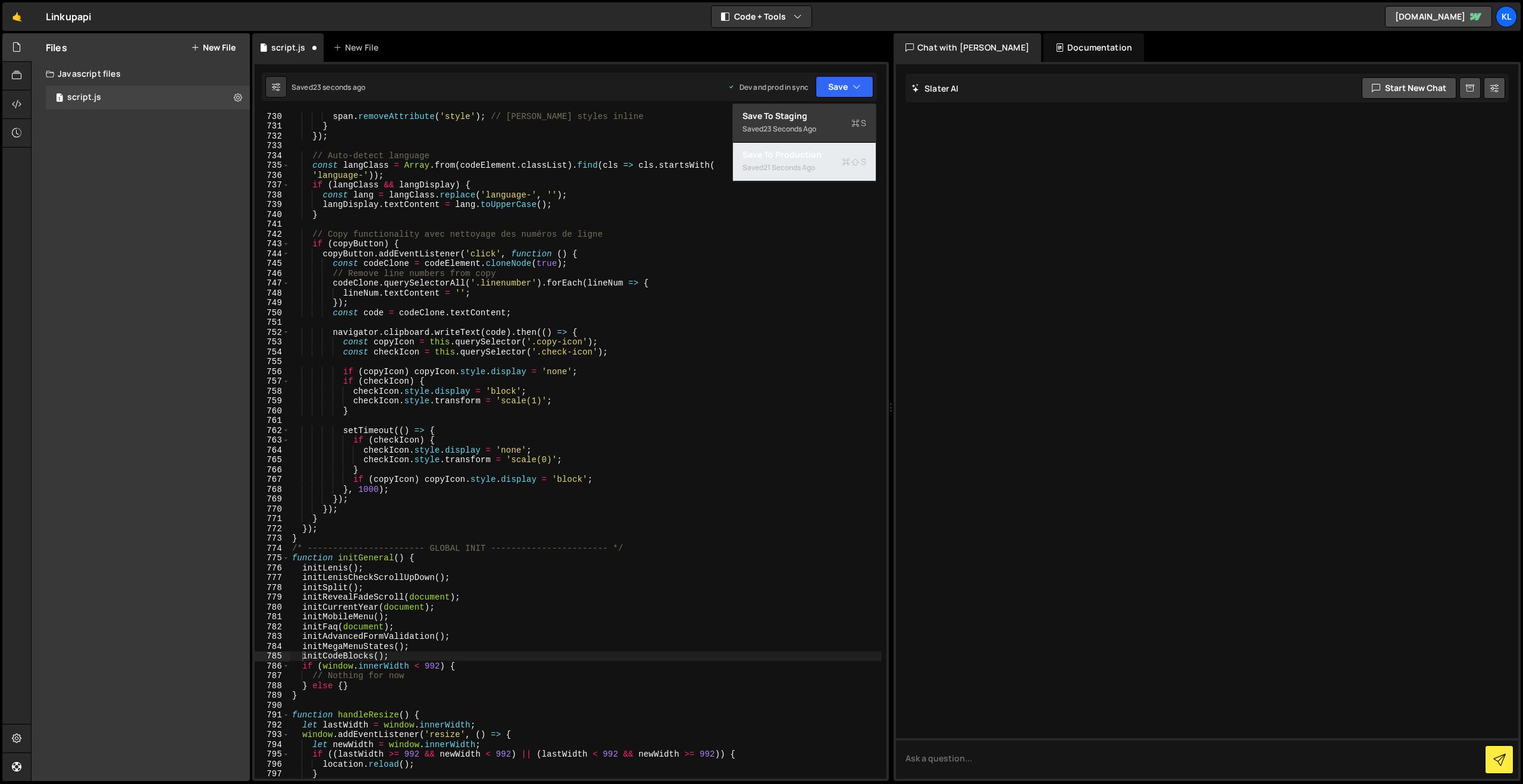
click at [825, 155] on div "Save to Production S" at bounding box center [804, 154] width 123 height 12
